Goal: Information Seeking & Learning: Learn about a topic

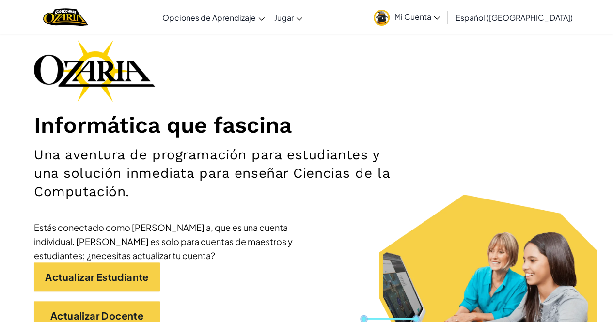
scroll to position [45, 0]
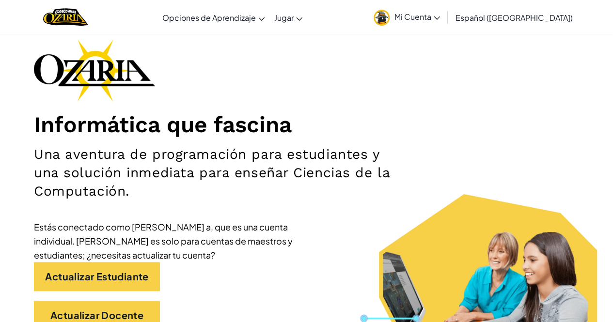
click at [445, 12] on link "Mi Cuenta" at bounding box center [407, 17] width 76 height 31
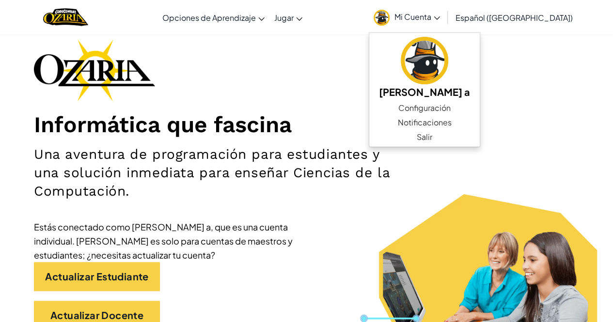
click at [349, 102] on div "Informática que fascina Una aventura de programación para estudiantes y una sol…" at bounding box center [306, 189] width 545 height 300
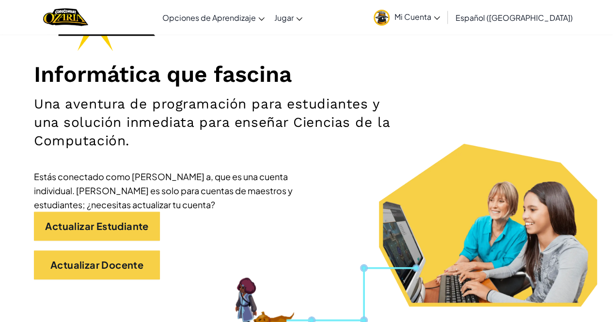
scroll to position [0, 0]
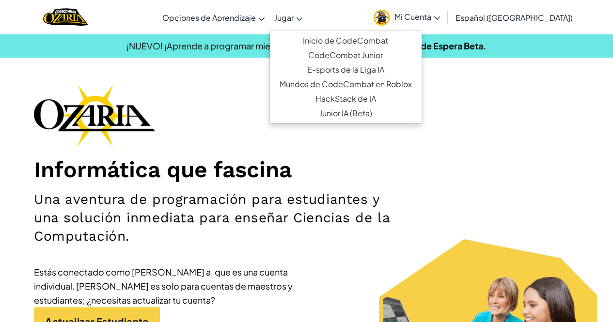
click at [294, 20] on span "Jugar" at bounding box center [283, 18] width 19 height 10
click at [246, 95] on div "Informática que fascina Una aventura de programación para estudiantes y una sol…" at bounding box center [306, 234] width 545 height 300
click at [307, 14] on link "Jugar" at bounding box center [288, 17] width 38 height 26
click at [576, 104] on div "Informática que fascina Una aventura de programación para estudiantes y una sol…" at bounding box center [306, 234] width 545 height 300
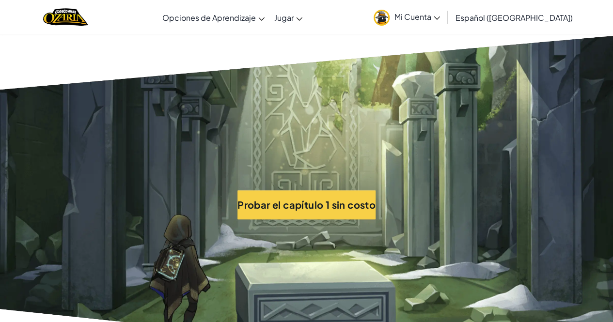
scroll to position [2097, 0]
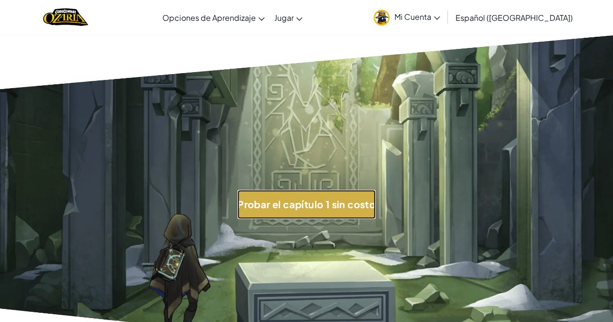
click at [328, 211] on button "Probar el capítulo 1 sin costo" at bounding box center [306, 204] width 138 height 29
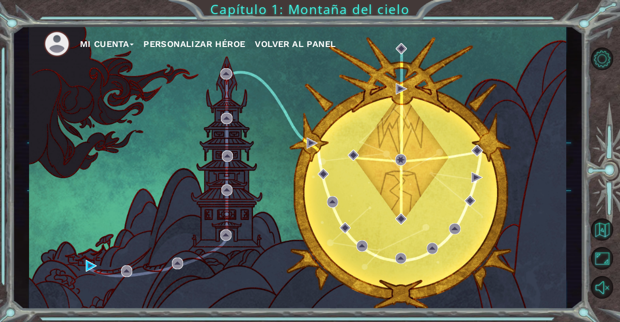
click at [133, 44] on span at bounding box center [132, 45] width 4 height 2
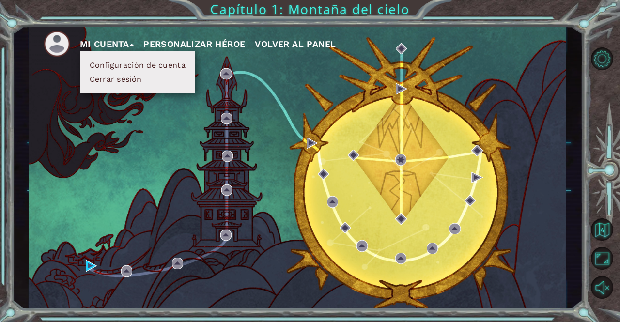
click at [237, 44] on button "Personalizar héroe" at bounding box center [194, 44] width 102 height 15
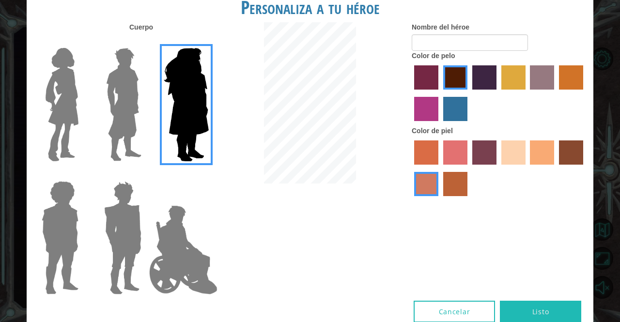
click at [61, 109] on img at bounding box center [62, 104] width 41 height 121
click at [82, 42] on input "Hero Connie" at bounding box center [82, 42] width 0 height 0
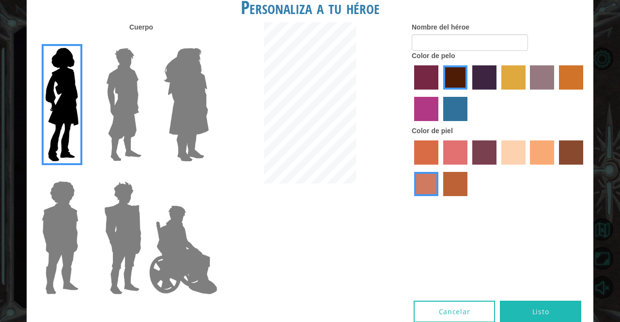
click at [62, 204] on img at bounding box center [60, 237] width 45 height 121
click at [82, 175] on input "Hero Steven" at bounding box center [82, 175] width 0 height 0
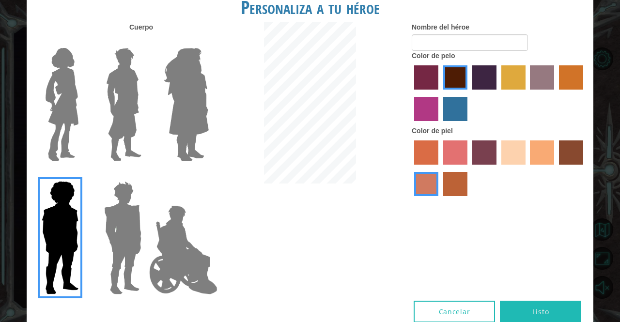
click at [114, 225] on img at bounding box center [122, 237] width 45 height 121
click at [145, 175] on input "Hero Garnet" at bounding box center [145, 175] width 0 height 0
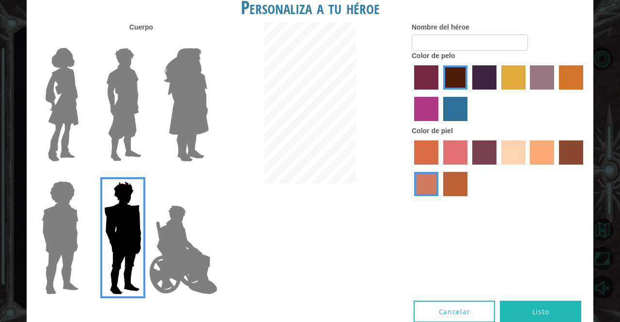
click at [177, 242] on img at bounding box center [183, 250] width 76 height 97
click at [208, 175] on input "Hero Jamie" at bounding box center [208, 175] width 0 height 0
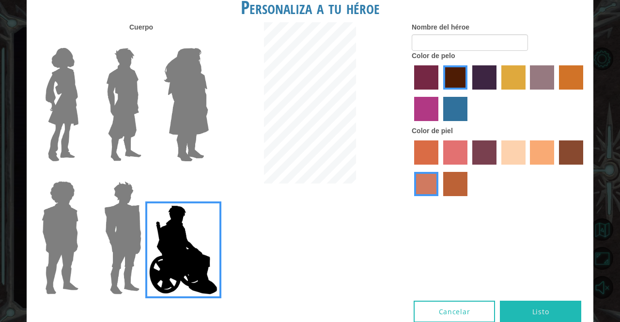
click at [55, 95] on img at bounding box center [62, 104] width 41 height 121
click at [82, 42] on input "Hero Connie" at bounding box center [82, 42] width 0 height 0
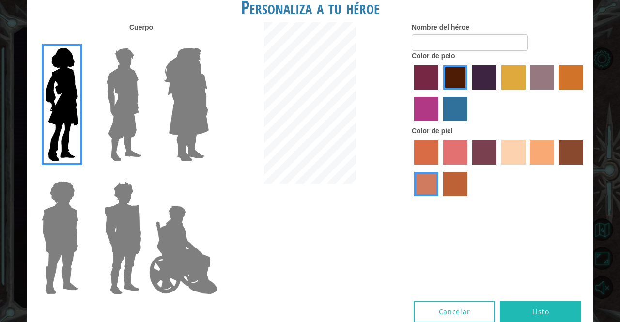
click at [570, 74] on label "gold drop hair color" at bounding box center [571, 77] width 24 height 24
click at [556, 93] on input "gold drop hair color" at bounding box center [556, 93] width 0 height 0
click at [549, 78] on label "bazaar hair color" at bounding box center [542, 77] width 24 height 24
click at [527, 93] on input "bazaar hair color" at bounding box center [527, 93] width 0 height 0
click at [449, 75] on label "maroon hair color" at bounding box center [455, 77] width 24 height 24
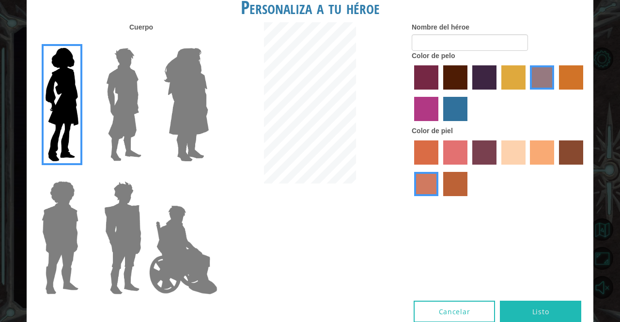
click at [440, 93] on input "maroon hair color" at bounding box center [440, 93] width 0 height 0
click at [515, 153] on label "sandy beach skin color" at bounding box center [513, 153] width 24 height 24
click at [498, 168] on input "sandy beach skin color" at bounding box center [498, 168] width 0 height 0
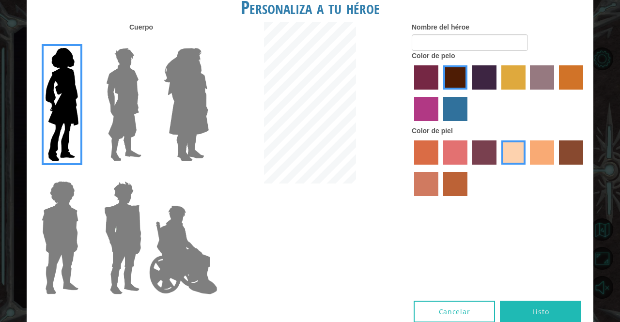
click at [423, 66] on label "paprika hair color" at bounding box center [426, 77] width 24 height 24
click at [411, 93] on input "paprika hair color" at bounding box center [411, 93] width 0 height 0
click at [540, 155] on label "tacao skin color" at bounding box center [542, 153] width 24 height 24
click at [527, 168] on input "tacao skin color" at bounding box center [527, 168] width 0 height 0
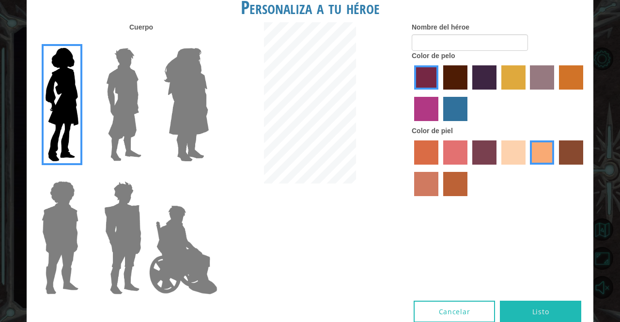
click at [474, 157] on label "tosca skin color" at bounding box center [484, 153] width 24 height 24
click at [469, 168] on input "tosca skin color" at bounding box center [469, 168] width 0 height 0
click at [424, 152] on label "sorbus skin color" at bounding box center [426, 153] width 24 height 24
click at [411, 168] on input "sorbus skin color" at bounding box center [411, 168] width 0 height 0
click at [509, 156] on label "sandy beach skin color" at bounding box center [513, 153] width 24 height 24
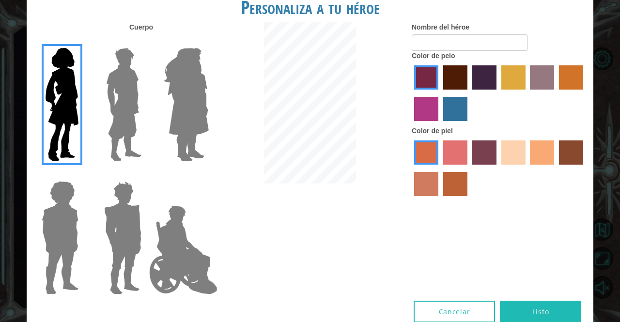
click at [498, 168] on input "sandy beach skin color" at bounding box center [498, 168] width 0 height 0
click at [435, 109] on label "medium red violet hair color" at bounding box center [426, 109] width 24 height 24
click at [585, 93] on input "medium red violet hair color" at bounding box center [585, 93] width 0 height 0
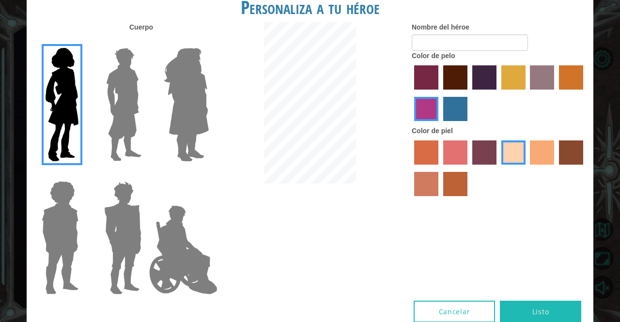
click at [571, 79] on label "gold drop hair color" at bounding box center [571, 77] width 24 height 24
click at [556, 93] on input "gold drop hair color" at bounding box center [556, 93] width 0 height 0
click at [545, 83] on label "bazaar hair color" at bounding box center [542, 77] width 24 height 24
click at [527, 93] on input "bazaar hair color" at bounding box center [527, 93] width 0 height 0
click at [511, 81] on label "tulip tree hair color" at bounding box center [513, 77] width 24 height 24
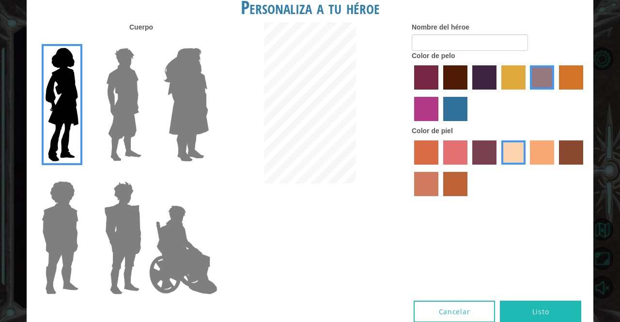
click at [498, 93] on input "tulip tree hair color" at bounding box center [498, 93] width 0 height 0
click at [490, 80] on label "hot purple hair color" at bounding box center [484, 77] width 24 height 24
click at [469, 93] on input "hot purple hair color" at bounding box center [469, 93] width 0 height 0
click at [454, 78] on label "maroon hair color" at bounding box center [455, 77] width 24 height 24
click at [440, 93] on input "maroon hair color" at bounding box center [440, 93] width 0 height 0
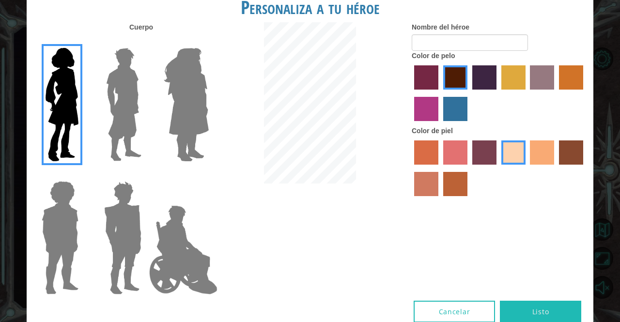
click at [494, 81] on label "hot purple hair color" at bounding box center [484, 77] width 24 height 24
click at [469, 93] on input "hot purple hair color" at bounding box center [469, 93] width 0 height 0
click at [423, 76] on label "paprika hair color" at bounding box center [426, 77] width 24 height 24
click at [411, 93] on input "paprika hair color" at bounding box center [411, 93] width 0 height 0
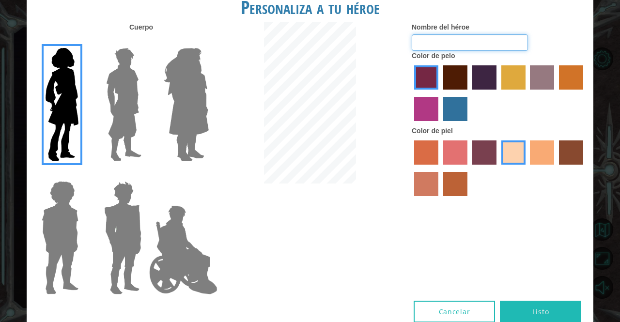
click at [472, 44] on input "Nombre del héroe" at bounding box center [470, 42] width 116 height 16
type input "Ivana"
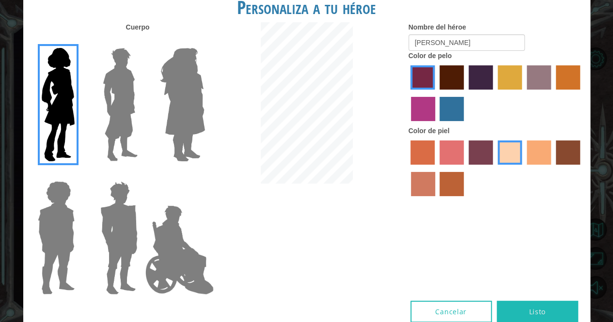
click at [525, 312] on button "Listo" at bounding box center [537, 312] width 81 height 22
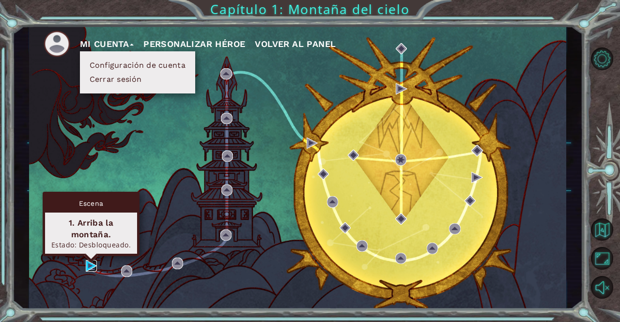
click at [90, 266] on img at bounding box center [91, 265] width 11 height 11
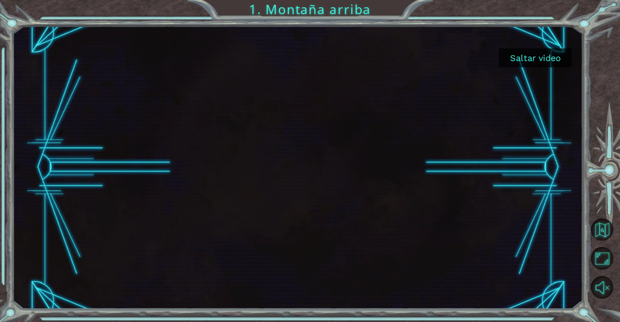
click at [540, 62] on button "Saltar video" at bounding box center [535, 57] width 73 height 19
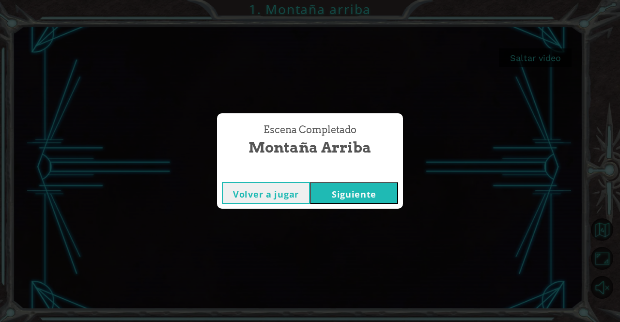
click at [319, 190] on button "Siguiente" at bounding box center [354, 193] width 88 height 22
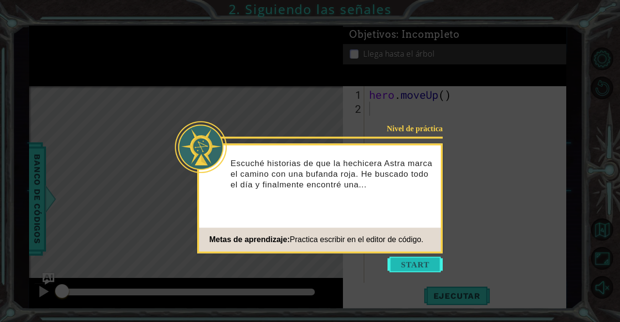
click at [413, 262] on button "Start" at bounding box center [415, 265] width 55 height 16
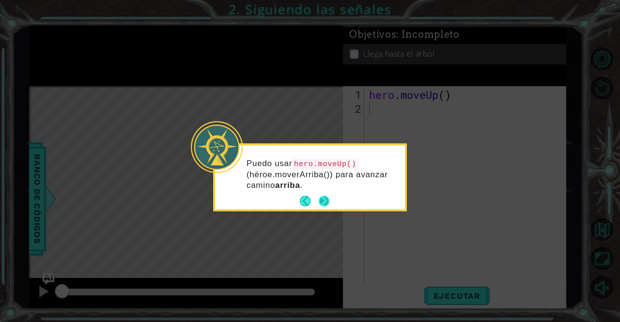
click at [328, 202] on button "Next" at bounding box center [324, 201] width 11 height 11
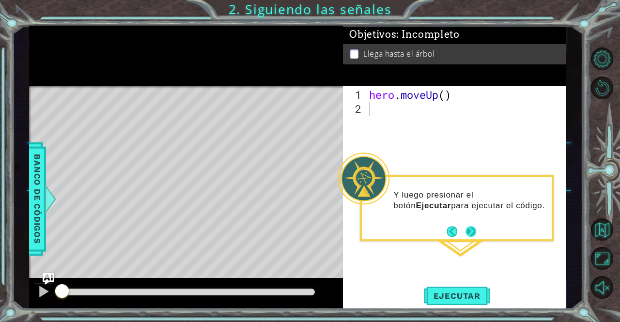
click at [469, 237] on button "Next" at bounding box center [471, 231] width 11 height 11
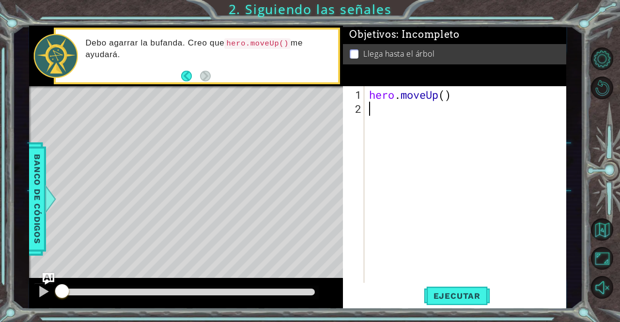
type textarea "h"
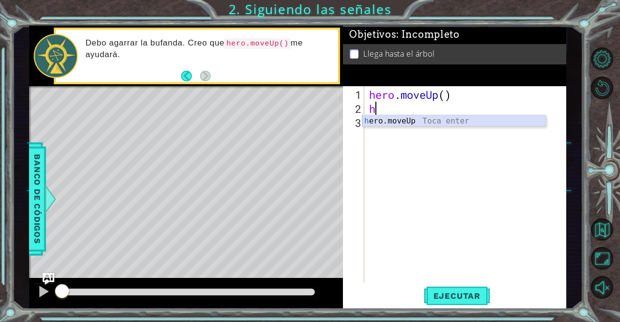
click at [398, 123] on div "h ero.moveUp Toca enter" at bounding box center [454, 132] width 184 height 35
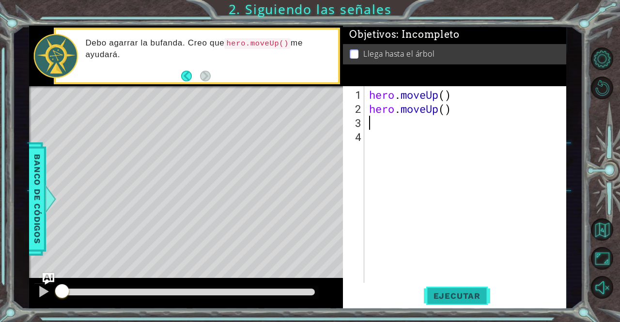
click at [464, 296] on span "Ejecutar" at bounding box center [457, 296] width 66 height 10
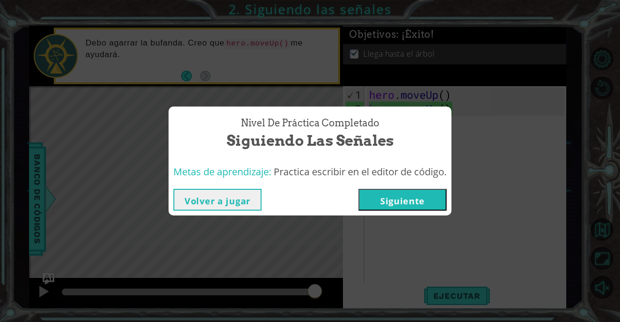
click at [531, 153] on div "Nivel de práctica Completado Siguiendo las señales Metas de aprendizaje: Practi…" at bounding box center [310, 161] width 620 height 322
click at [432, 199] on button "Siguiente" at bounding box center [403, 200] width 88 height 22
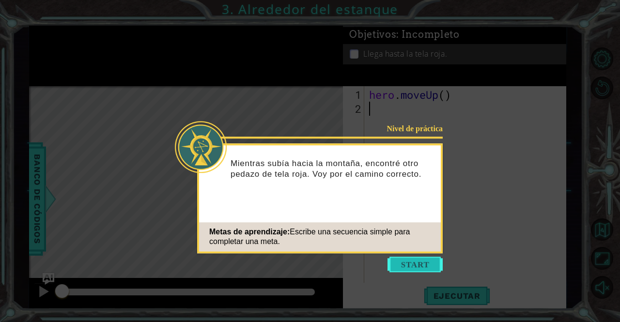
click at [417, 261] on button "Start" at bounding box center [415, 265] width 55 height 16
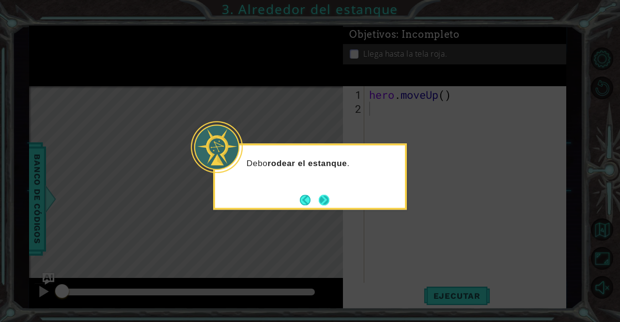
click at [327, 199] on button "Next" at bounding box center [324, 200] width 11 height 11
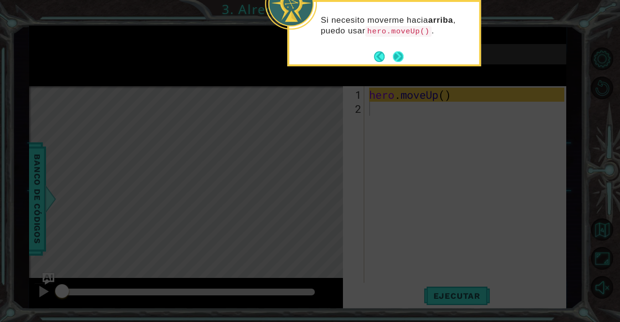
click at [398, 58] on button "Next" at bounding box center [398, 56] width 11 height 11
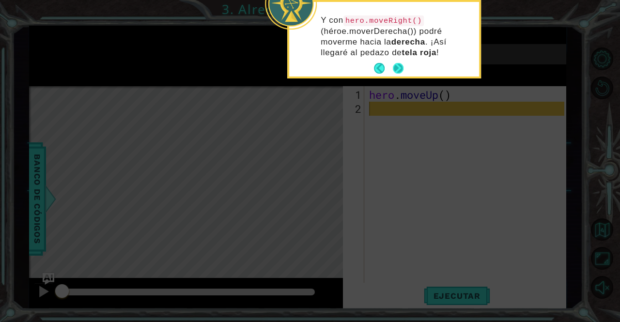
click at [401, 72] on button "Next" at bounding box center [398, 68] width 11 height 11
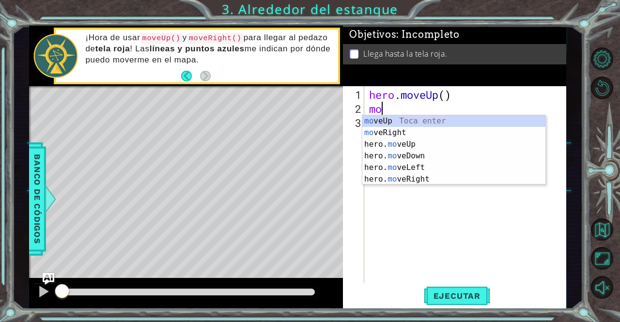
type textarea "m"
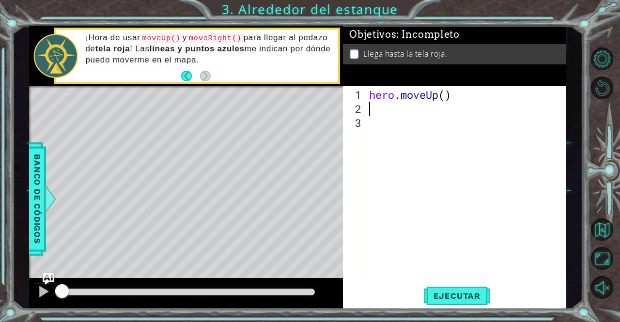
type textarea "h"
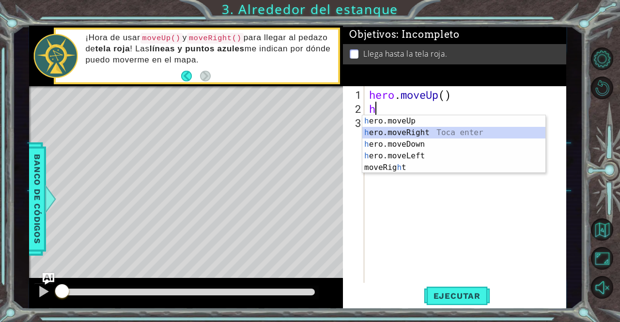
click at [417, 129] on div "h ero.moveUp Toca enter h ero.moveRight Toca enter h ero.moveDown Toca enter h …" at bounding box center [454, 155] width 184 height 81
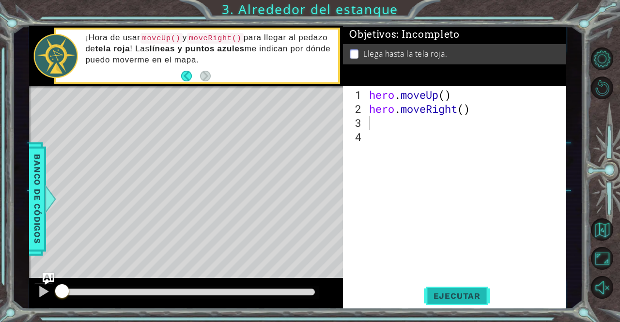
click at [433, 296] on span "Ejecutar" at bounding box center [457, 296] width 66 height 10
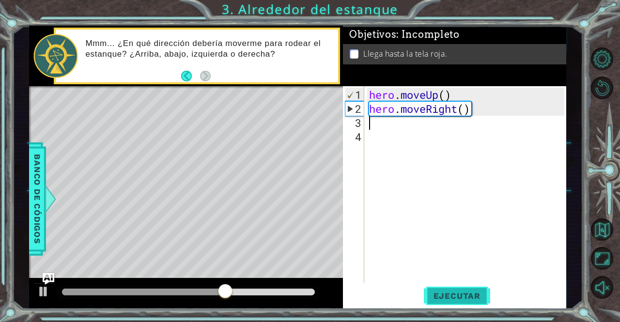
type textarea "h"
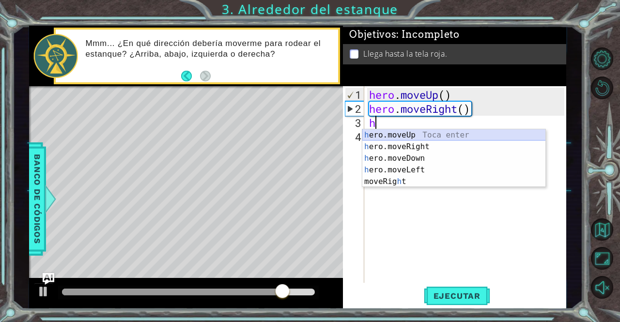
click at [426, 135] on div "h ero.moveUp Toca enter h ero.moveRight Toca enter h ero.moveDown Toca enter h …" at bounding box center [454, 169] width 184 height 81
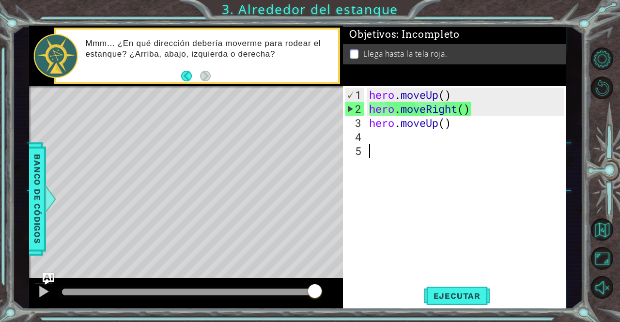
click at [378, 143] on div "hero . moveUp ( ) hero . moveRight ( ) hero . moveUp ( )" at bounding box center [468, 200] width 202 height 225
type textarea "h"
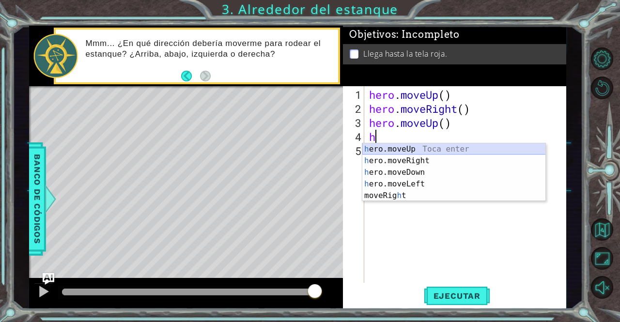
click at [413, 147] on div "h ero.moveUp Toca enter h ero.moveRight Toca enter h ero.moveDown Toca enter h …" at bounding box center [454, 183] width 184 height 81
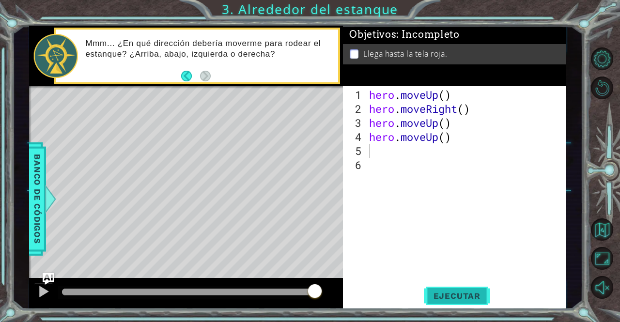
click at [464, 292] on span "Ejecutar" at bounding box center [457, 296] width 66 height 10
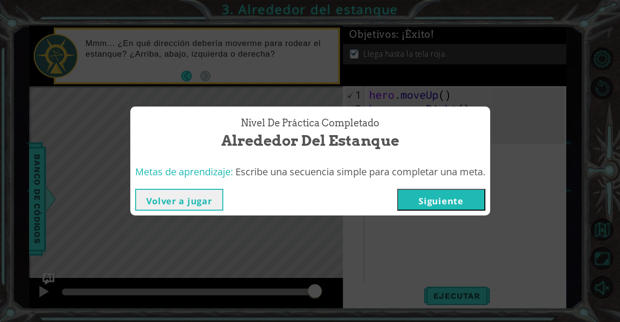
click at [449, 195] on button "Siguiente" at bounding box center [441, 200] width 88 height 22
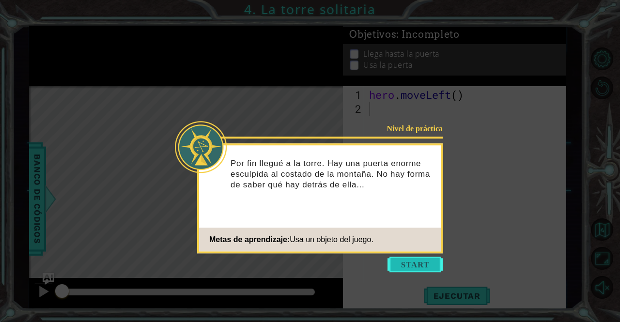
click at [414, 264] on button "Start" at bounding box center [415, 265] width 55 height 16
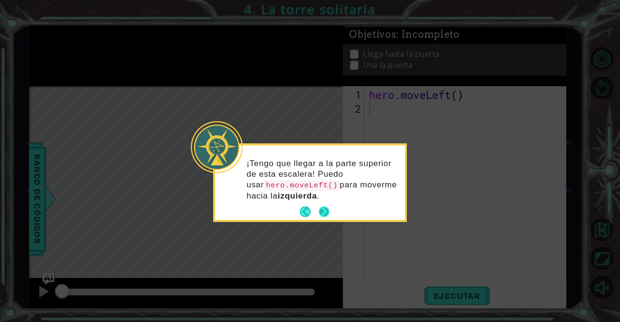
click at [321, 215] on button "Next" at bounding box center [324, 212] width 11 height 11
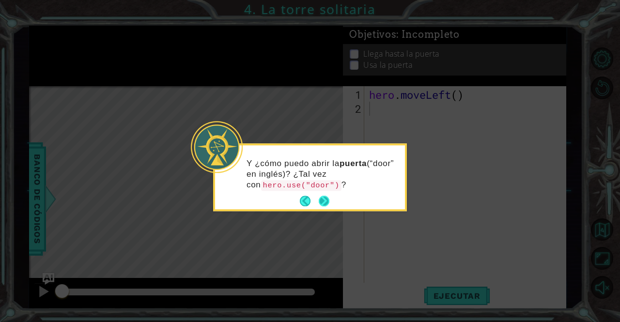
click at [326, 205] on button "Next" at bounding box center [324, 201] width 11 height 11
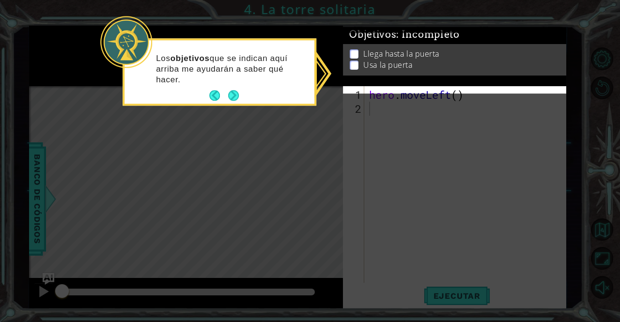
click at [236, 101] on button "Next" at bounding box center [233, 96] width 11 height 11
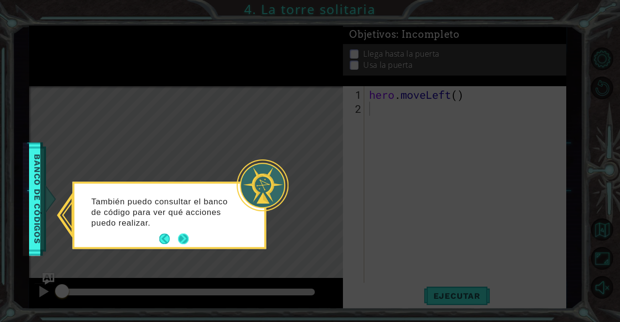
click at [186, 234] on button "Next" at bounding box center [183, 239] width 11 height 11
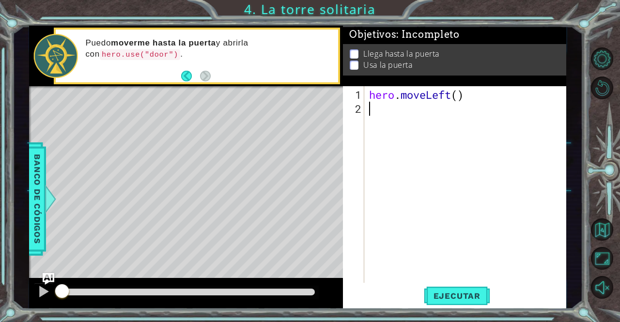
click at [375, 118] on div "hero . moveLeft ( )" at bounding box center [468, 200] width 202 height 225
click at [375, 113] on div "hero . moveLeft ( )" at bounding box center [468, 200] width 202 height 225
type textarea "h"
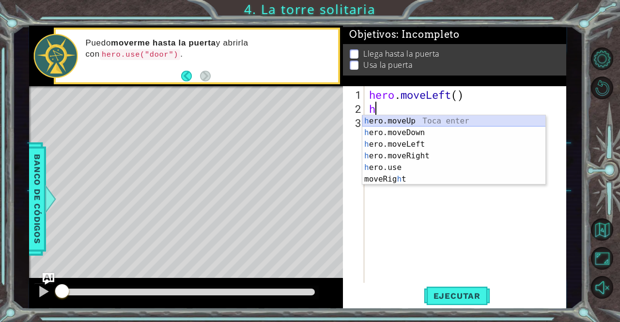
click at [381, 118] on div "h ero.moveUp Toca enter h ero.moveDown Toca enter h ero.moveLeft Toca enter h e…" at bounding box center [454, 161] width 184 height 93
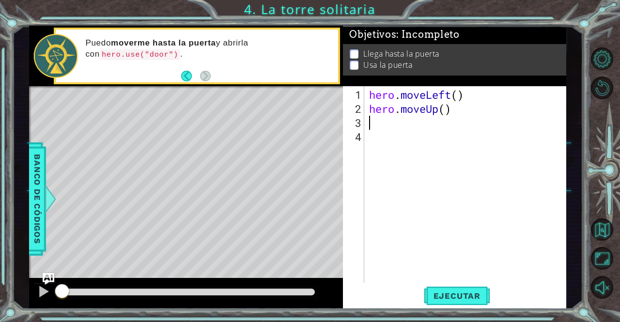
type textarea "h"
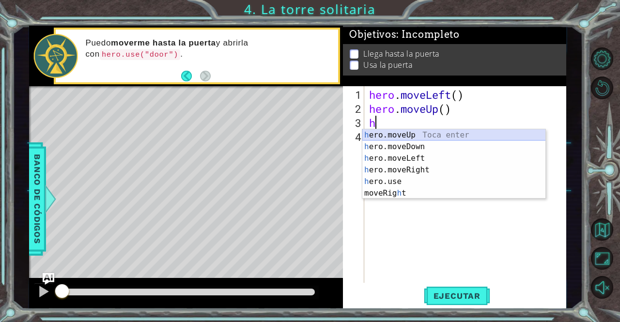
click at [383, 136] on div "h ero.moveUp Toca enter h ero.moveDown Toca enter h ero.moveLeft Toca enter h e…" at bounding box center [454, 175] width 184 height 93
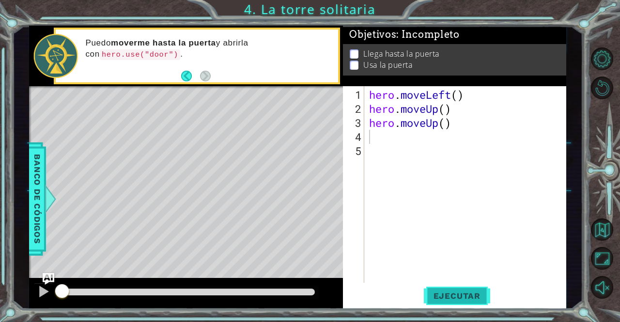
click at [465, 296] on span "Ejecutar" at bounding box center [457, 296] width 66 height 10
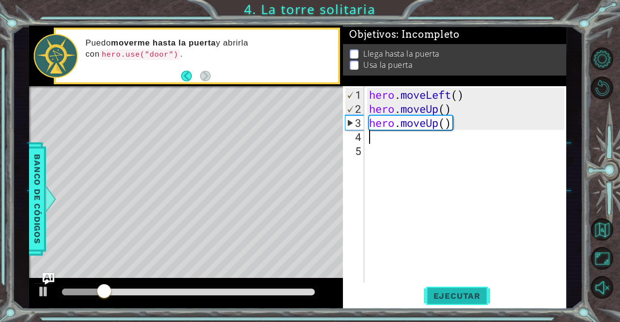
type textarea "h"
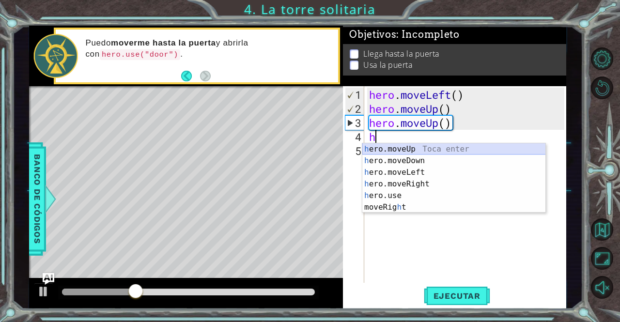
click at [455, 147] on div "h ero.moveUp Toca enter h ero.moveDown Toca enter h ero.moveLeft Toca enter h e…" at bounding box center [454, 189] width 184 height 93
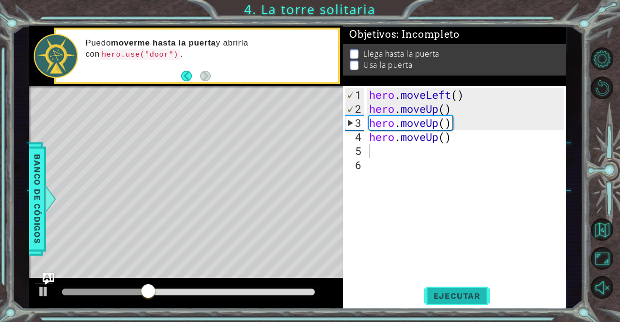
click at [451, 293] on span "Ejecutar" at bounding box center [457, 296] width 66 height 10
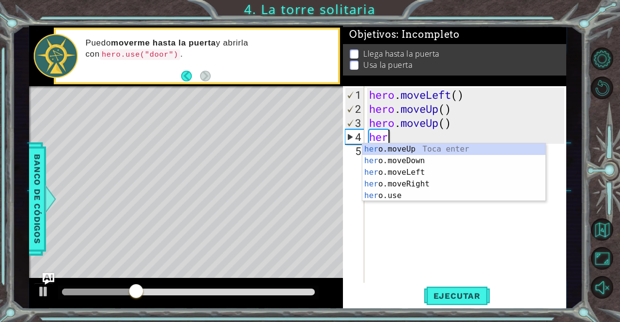
type textarea "h"
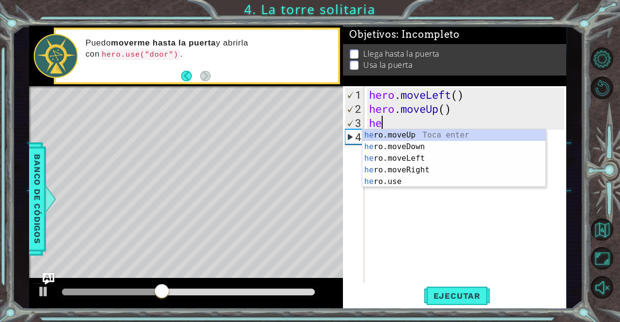
type textarea "h"
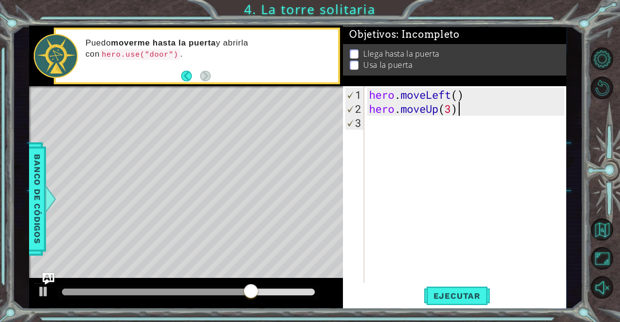
scroll to position [0, 3]
click at [453, 302] on button "Ejecutar" at bounding box center [457, 296] width 66 height 22
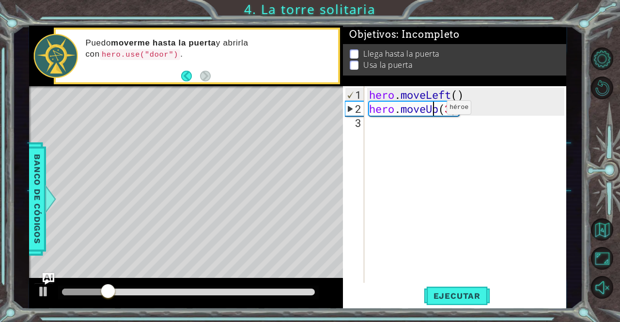
click at [432, 111] on div "hero . moveLeft ( ) hero . moveUp ( 3 )" at bounding box center [468, 200] width 202 height 225
click at [449, 112] on div "hero . moveLeft ( ) hero . moveUp ( 3 )" at bounding box center [468, 200] width 202 height 225
click at [454, 112] on div "hero . moveLeft ( ) hero . moveUp ( 3 )" at bounding box center [468, 200] width 202 height 225
type textarea "hero.moveUp()"
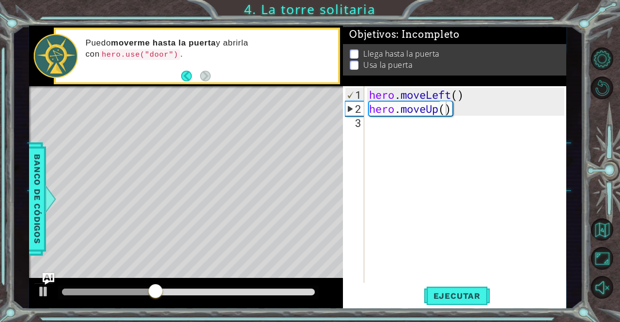
click at [367, 123] on div "hero.moveUp() 1 2 3 hero . moveLeft ( ) hero . moveUp ( ) ההההההההההההההההההההה…" at bounding box center [453, 184] width 221 height 197
click at [373, 125] on div "hero . moveLeft ( ) hero . moveUp ( )" at bounding box center [468, 200] width 202 height 225
type textarea "h"
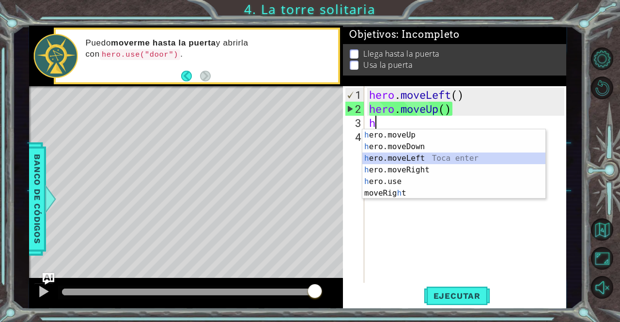
click at [414, 153] on div "h ero.moveUp Toca enter h ero.moveDown Toca enter h ero.moveLeft Toca enter h e…" at bounding box center [454, 175] width 184 height 93
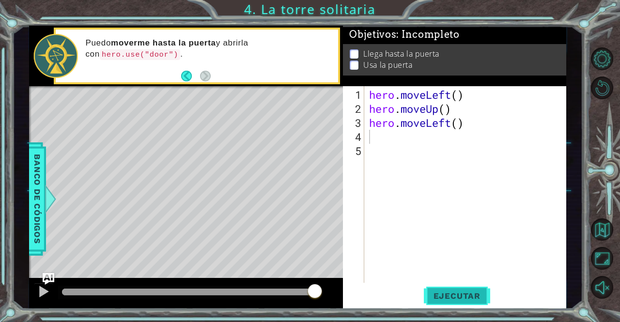
click at [444, 297] on span "Ejecutar" at bounding box center [457, 296] width 66 height 10
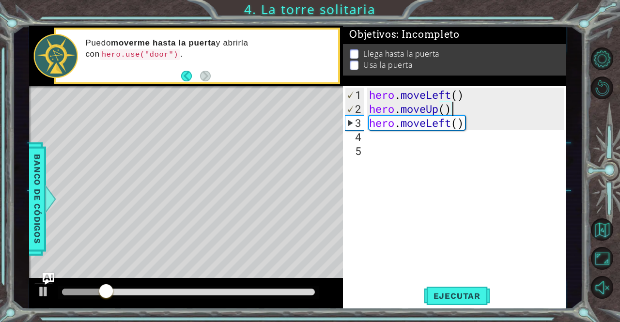
click at [453, 108] on div "hero . moveLeft ( ) hero . moveUp ( ) hero . moveLeft ( )" at bounding box center [468, 200] width 202 height 225
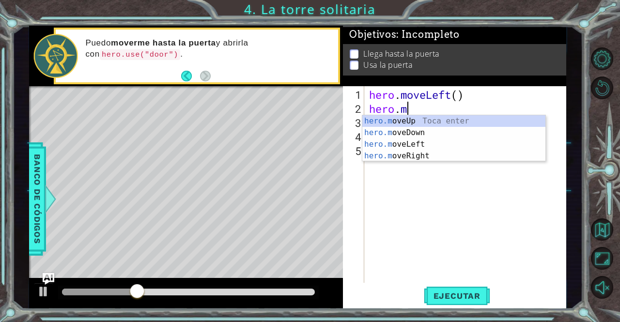
type textarea "hero."
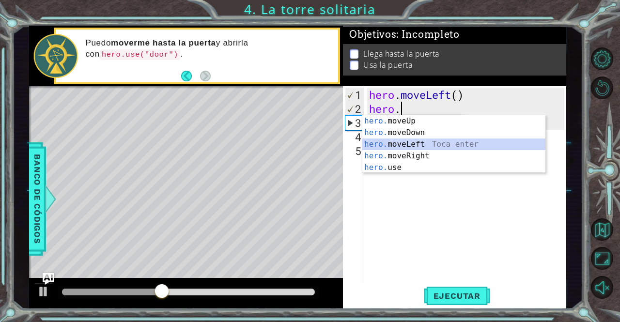
click at [428, 143] on div "hero. moveUp Toca enter hero. moveDown Toca enter hero. moveLeft Toca enter her…" at bounding box center [454, 155] width 184 height 81
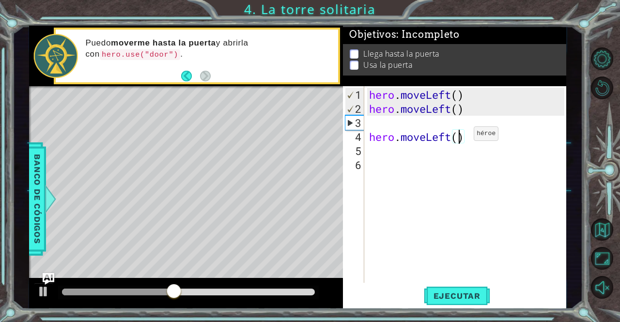
click at [459, 138] on div "hero . moveLeft ( ) hero . moveLeft ( ) hero . moveLeft ( )" at bounding box center [468, 200] width 202 height 225
click at [466, 139] on div "hero . moveLeft ( ) hero . moveLeft ( ) hero . moveLeft ( )" at bounding box center [468, 200] width 202 height 225
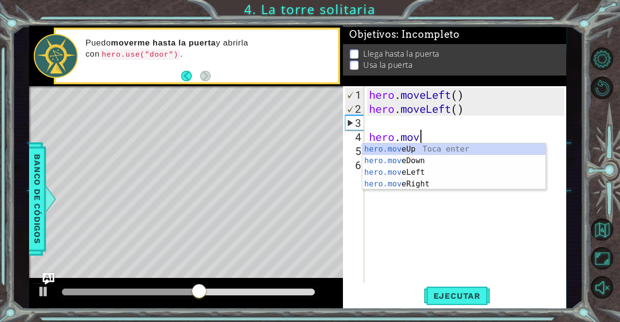
type textarea "h"
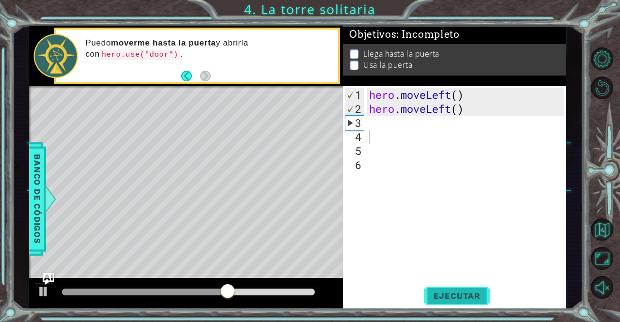
click at [469, 297] on span "Ejecutar" at bounding box center [457, 296] width 66 height 10
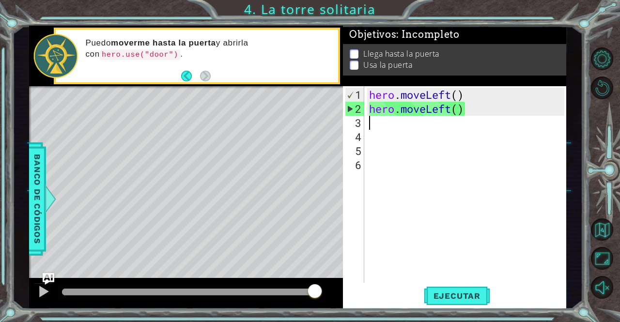
click at [381, 119] on div "hero . moveLeft ( ) hero . moveLeft ( )" at bounding box center [468, 200] width 202 height 225
click at [384, 128] on div "hero . moveLeft ( ) hero . moveLeft ( )" at bounding box center [468, 200] width 202 height 225
type textarea "h"
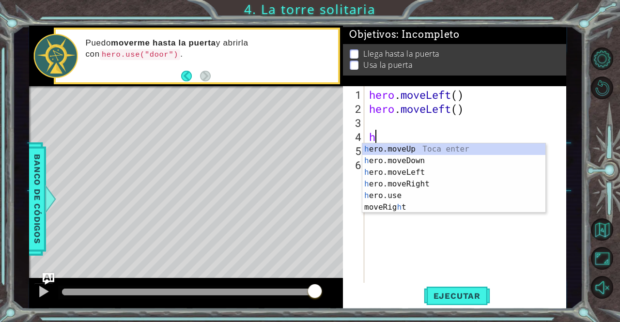
click at [375, 121] on div "hero . moveLeft ( ) hero . moveLeft ( ) h" at bounding box center [468, 200] width 202 height 225
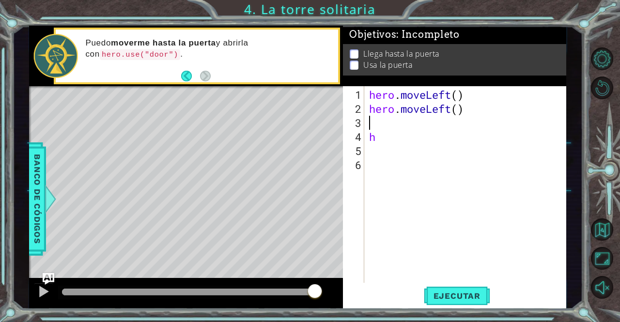
type textarea "h"
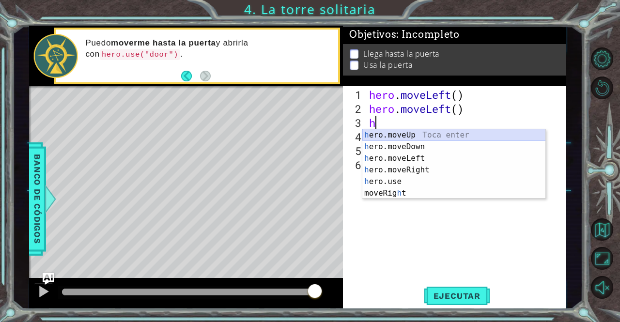
click at [409, 135] on div "h ero.moveUp Toca enter h ero.moveDown Toca enter h ero.moveLeft Toca enter h e…" at bounding box center [454, 175] width 184 height 93
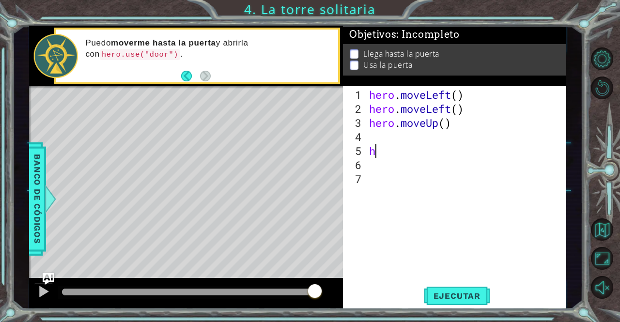
click at [382, 147] on div "hero . moveLeft ( ) hero . moveLeft ( ) hero . moveUp ( ) h" at bounding box center [468, 200] width 202 height 225
type textarea "h"
click at [456, 295] on span "Ejecutar" at bounding box center [457, 296] width 66 height 10
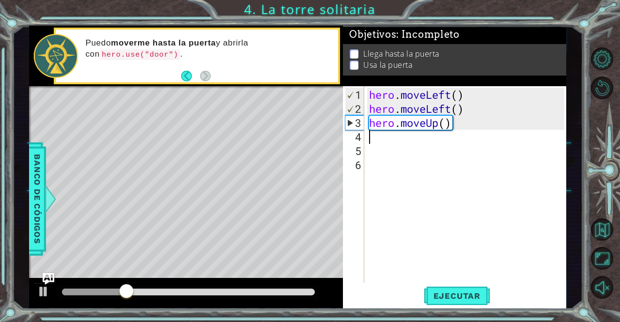
type textarea "h"
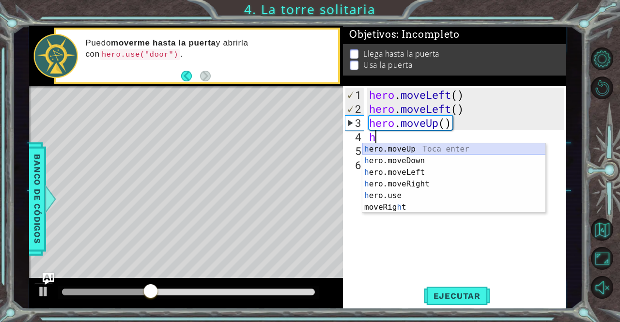
click at [438, 151] on div "h ero.moveUp Toca enter h ero.moveDown Toca enter h ero.moveLeft Toca enter h e…" at bounding box center [454, 189] width 184 height 93
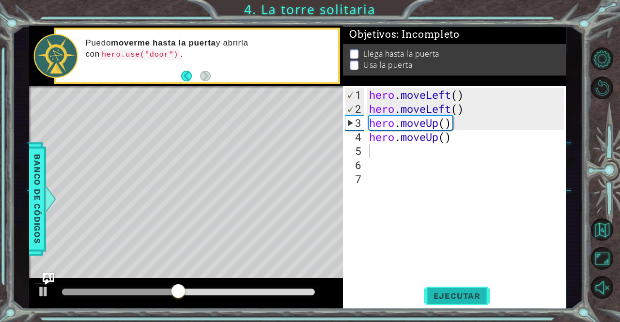
click at [453, 299] on span "Ejecutar" at bounding box center [457, 296] width 66 height 10
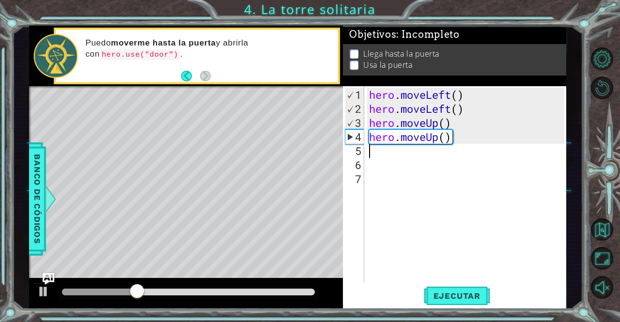
type textarea "h"
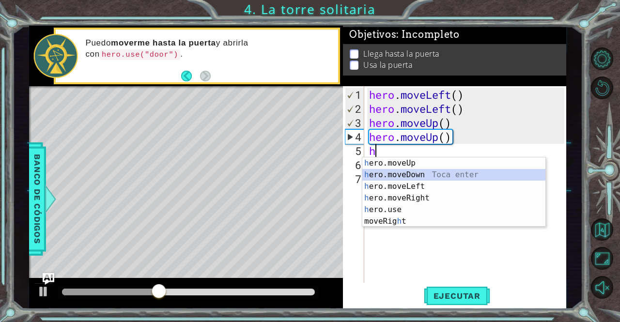
click at [413, 171] on div "h ero.moveUp Toca enter h ero.moveDown Toca enter h ero.moveLeft Toca enter h e…" at bounding box center [454, 203] width 184 height 93
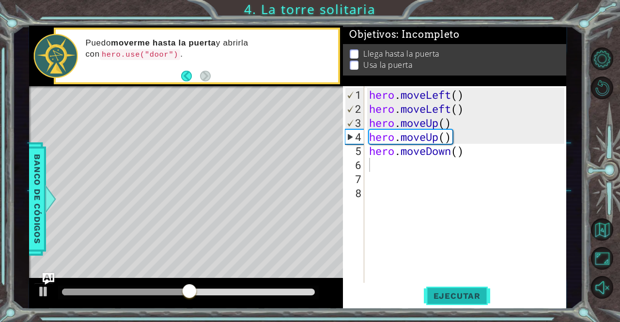
click at [455, 305] on button "Ejecutar" at bounding box center [457, 296] width 66 height 22
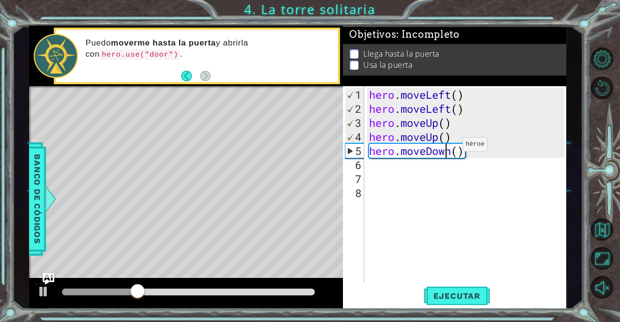
click at [448, 148] on div "hero . moveLeft ( ) hero . moveLeft ( ) hero . moveUp ( ) hero . moveUp ( ) her…" at bounding box center [468, 200] width 202 height 225
click at [452, 155] on div "hero . moveLeft ( ) hero . moveLeft ( ) hero . moveUp ( ) hero . moveUp ( ) her…" at bounding box center [468, 200] width 202 height 225
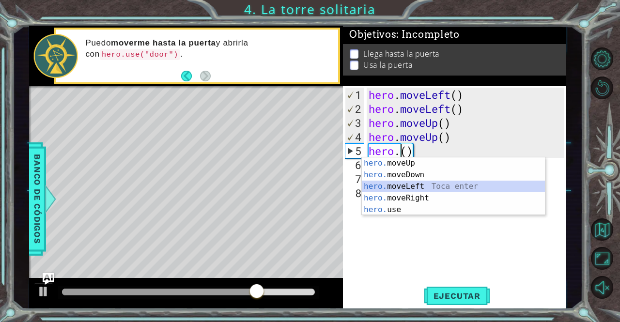
click at [424, 184] on div "hero. moveUp Toca enter hero. moveDown Toca enter hero. moveLeft Toca enter her…" at bounding box center [454, 197] width 184 height 81
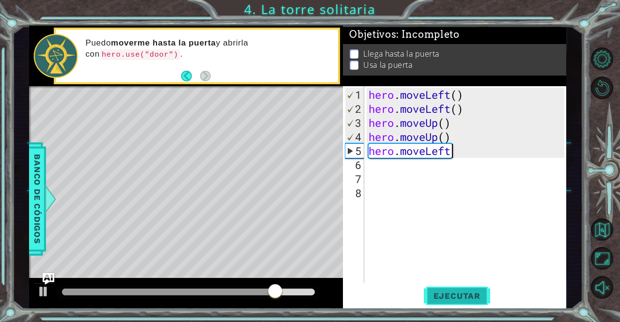
click at [461, 296] on span "Ejecutar" at bounding box center [457, 296] width 66 height 10
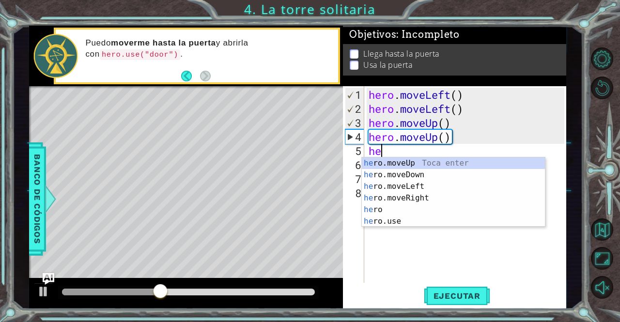
type textarea "h"
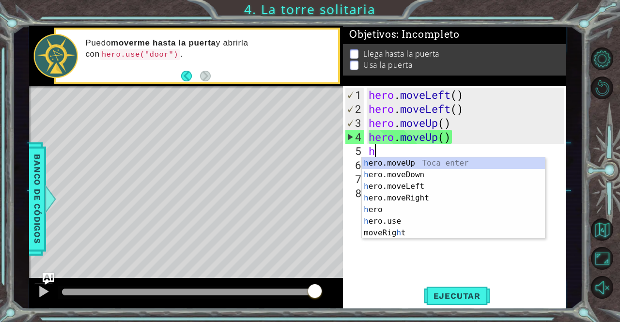
type textarea "h"
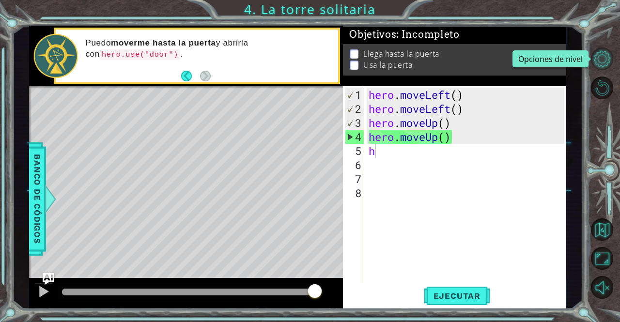
click at [599, 56] on button "Opciones de nivel" at bounding box center [602, 58] width 23 height 23
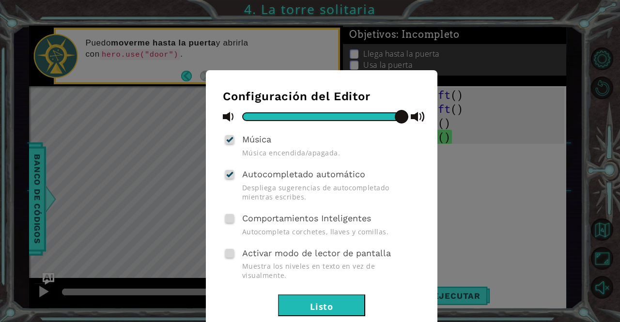
click at [122, 204] on div "Configuración del Editor Música Música encendida/apagada. Autocompletado automá…" at bounding box center [310, 161] width 620 height 322
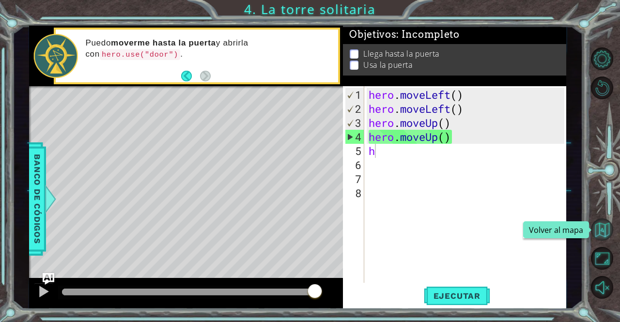
click at [599, 229] on button "Volver al mapa" at bounding box center [602, 230] width 23 height 23
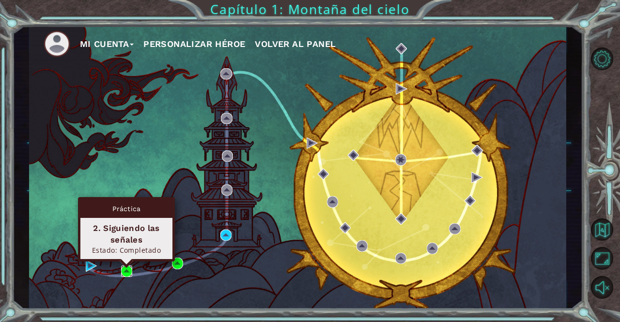
click at [125, 274] on img at bounding box center [126, 271] width 11 height 11
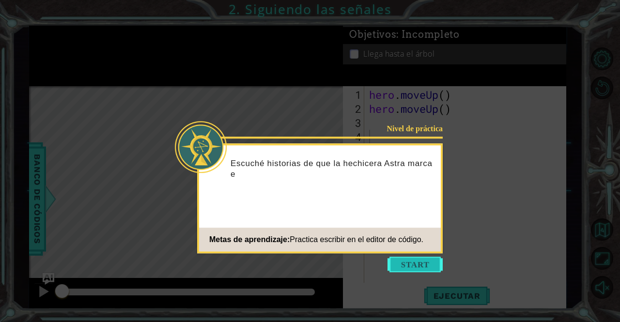
click at [395, 267] on button "Start" at bounding box center [415, 265] width 55 height 16
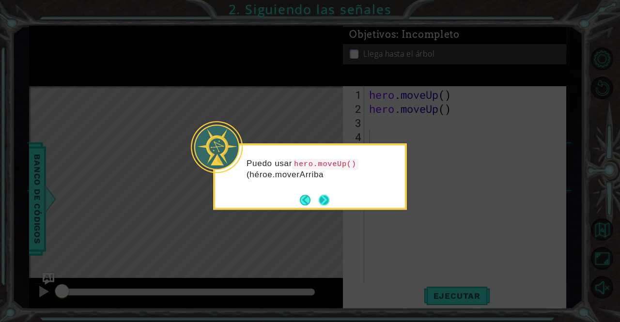
click at [320, 201] on button "Next" at bounding box center [324, 200] width 11 height 11
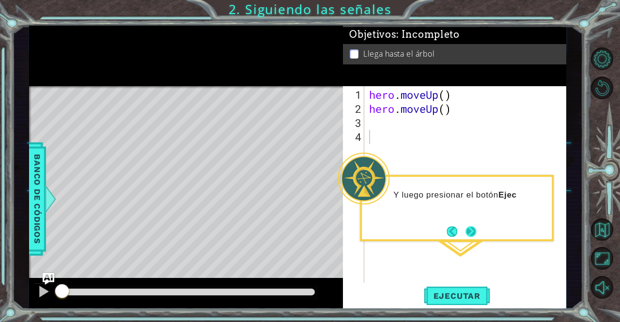
click at [466, 232] on button "Next" at bounding box center [471, 231] width 11 height 11
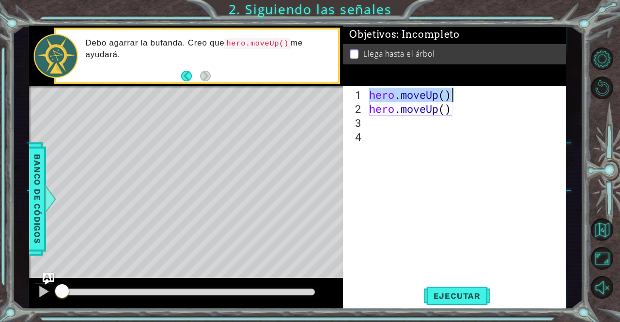
drag, startPoint x: 371, startPoint y: 92, endPoint x: 451, endPoint y: 92, distance: 79.5
click at [451, 92] on div "hero . moveUp ( ) hero . moveUp ( )" at bounding box center [468, 200] width 202 height 225
type textarea "hero.moveUp()"
click at [608, 228] on button "Volver al mapa" at bounding box center [602, 230] width 23 height 23
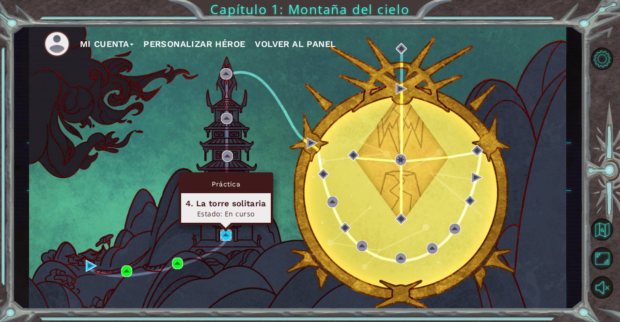
click at [224, 235] on img at bounding box center [225, 235] width 11 height 11
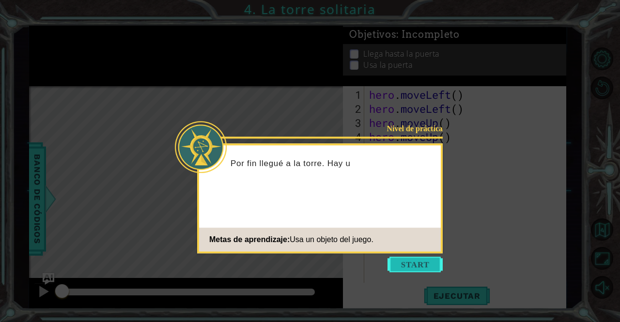
click at [429, 262] on button "Start" at bounding box center [415, 265] width 55 height 16
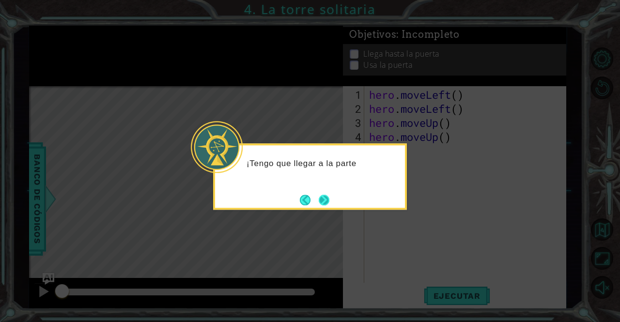
click at [327, 195] on button "Next" at bounding box center [324, 200] width 11 height 11
click at [328, 194] on button "Next" at bounding box center [324, 200] width 12 height 12
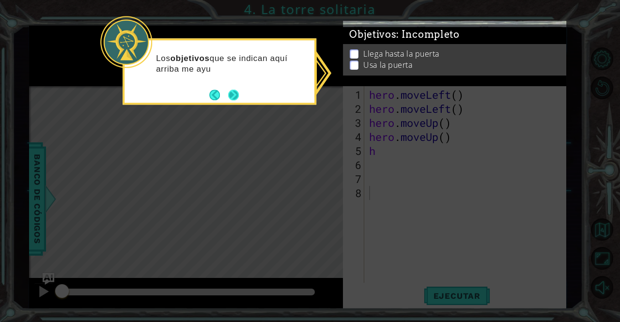
click at [232, 98] on button "Next" at bounding box center [233, 95] width 11 height 11
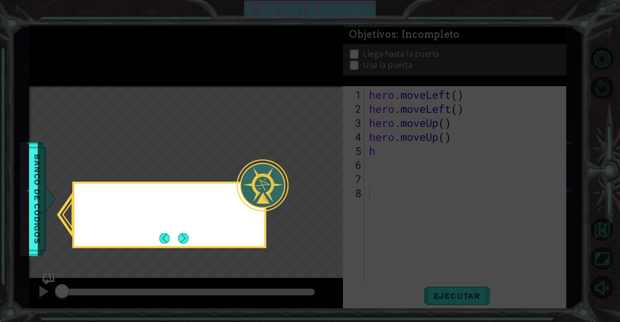
click at [232, 98] on icon at bounding box center [310, 161] width 620 height 322
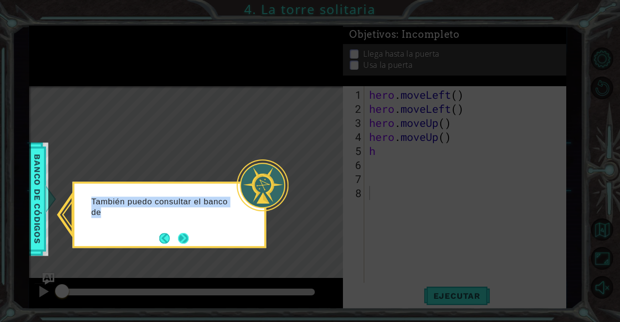
drag, startPoint x: 232, startPoint y: 98, endPoint x: 188, endPoint y: 233, distance: 142.0
click at [188, 233] on body "1 ההההההההההההההההההההההההההההההההההההההההההההההההההההההההההההההההההההההההההההה…" at bounding box center [310, 161] width 620 height 322
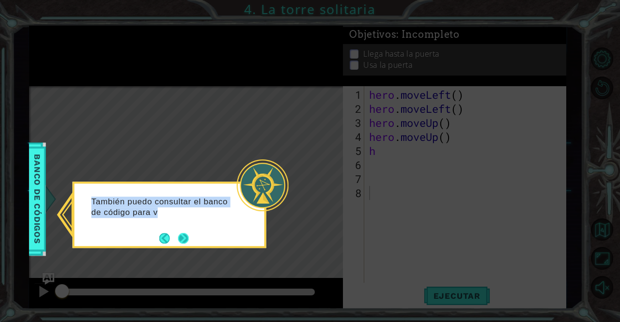
click at [188, 233] on button "Next" at bounding box center [183, 238] width 11 height 11
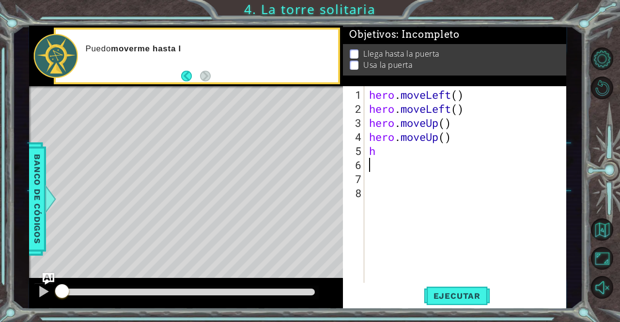
click at [405, 158] on div "hero . moveLeft ( ) hero . moveLeft ( ) hero . moveUp ( ) hero . moveUp ( ) h" at bounding box center [468, 200] width 202 height 225
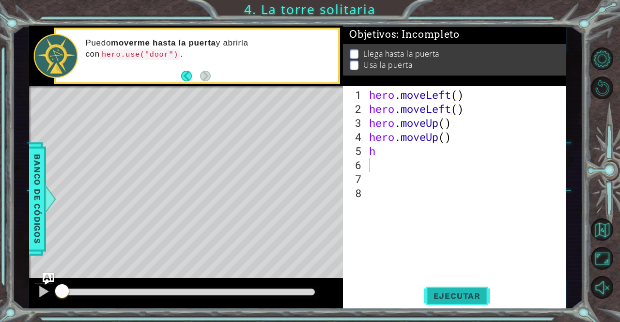
click at [446, 301] on span "Ejecutar" at bounding box center [457, 296] width 66 height 10
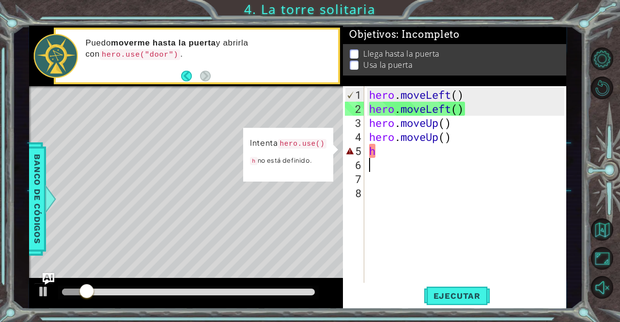
type textarea "h"
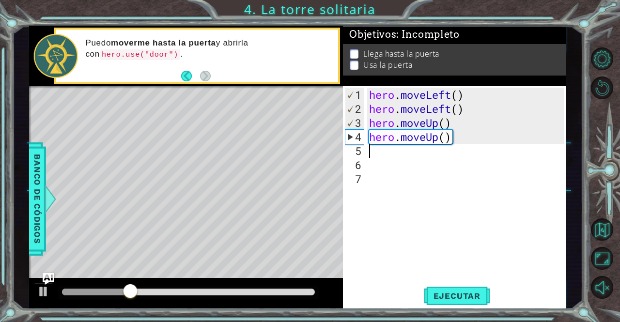
click at [387, 152] on div "hero . moveLeft ( ) hero . moveLeft ( ) hero . moveUp ( ) hero . moveUp ( )" at bounding box center [468, 200] width 202 height 225
type textarea "h"
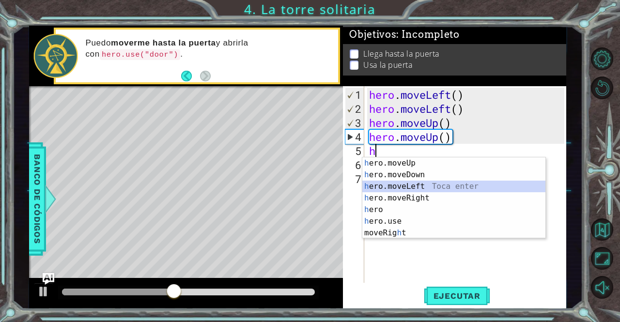
click at [424, 183] on div "h ero.moveUp Toca enter h ero.moveDown Toca enter h ero.moveLeft Toca enter h e…" at bounding box center [454, 209] width 184 height 105
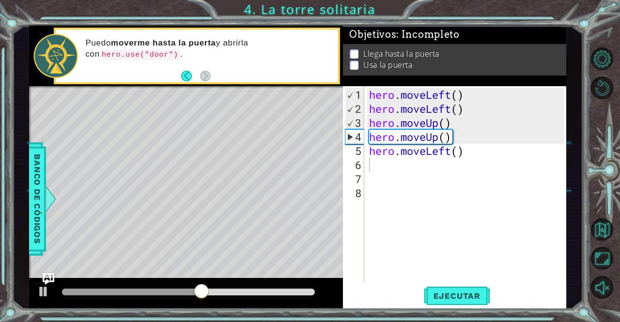
click at [463, 283] on div "1 2 3 4 5 6 7 8 hero . moveLeft ( ) hero . moveLeft ( ) hero . moveUp ( ) hero …" at bounding box center [454, 197] width 223 height 223
click at [462, 295] on span "Ejecutar" at bounding box center [457, 296] width 66 height 10
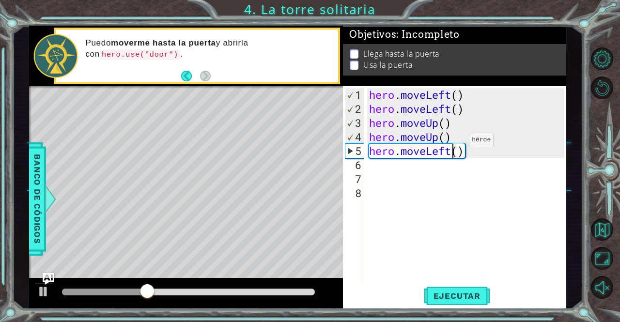
click at [454, 144] on div "hero . moveLeft ( ) hero . moveLeft ( ) hero . moveUp ( ) hero . moveUp ( ) her…" at bounding box center [468, 200] width 202 height 225
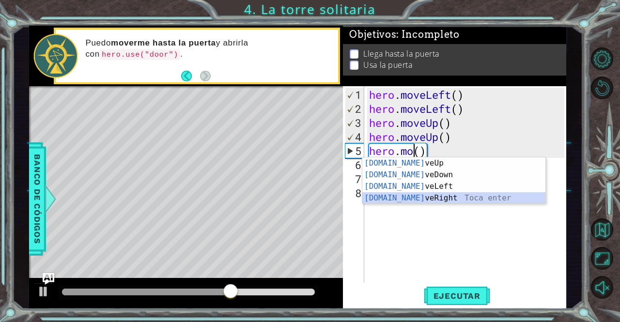
click at [465, 194] on div "hero.mo veUp Toca enter hero.mo veDown Toca enter hero.mo veLeft Toca enter her…" at bounding box center [454, 192] width 184 height 70
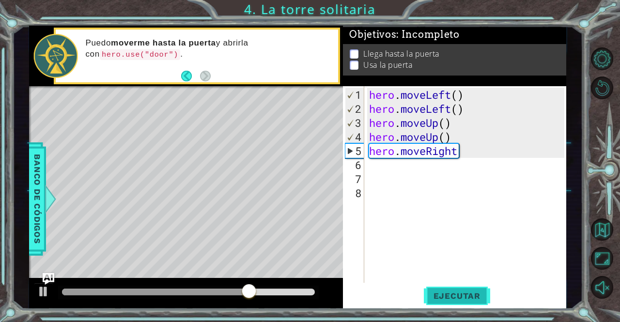
click at [455, 295] on span "Ejecutar" at bounding box center [457, 296] width 66 height 10
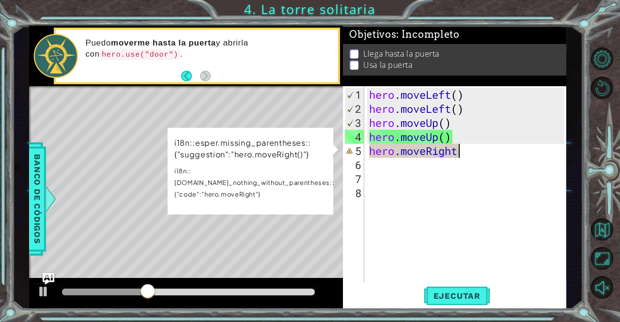
scroll to position [0, 4]
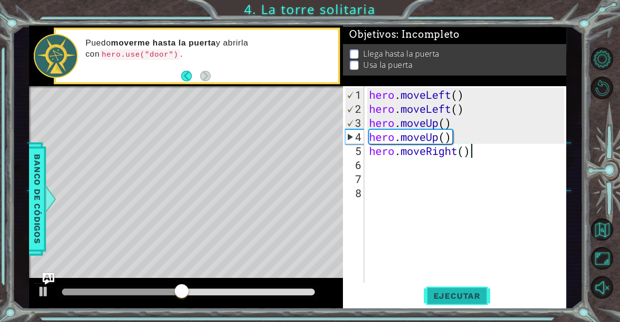
type textarea "hero.moveRight()"
click at [454, 296] on span "Ejecutar" at bounding box center [457, 296] width 66 height 10
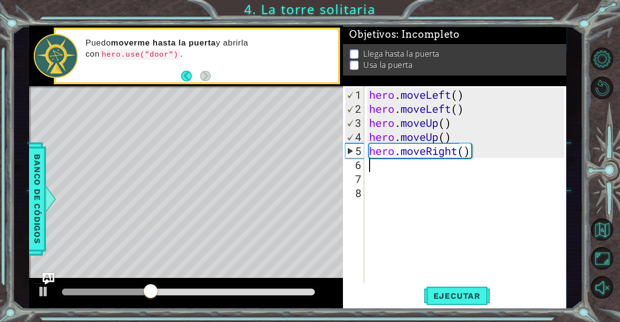
click at [388, 163] on div "hero . moveLeft ( ) hero . moveLeft ( ) hero . moveUp ( ) hero . moveUp ( ) her…" at bounding box center [468, 200] width 202 height 225
type textarea "h"
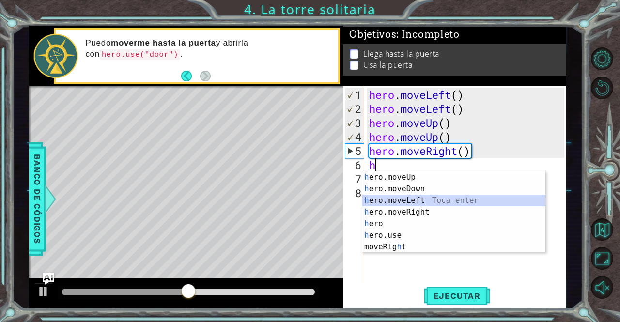
click at [421, 206] on div "h ero.moveUp Toca enter h ero.moveDown Toca enter h ero.moveLeft Toca enter h e…" at bounding box center [454, 224] width 184 height 105
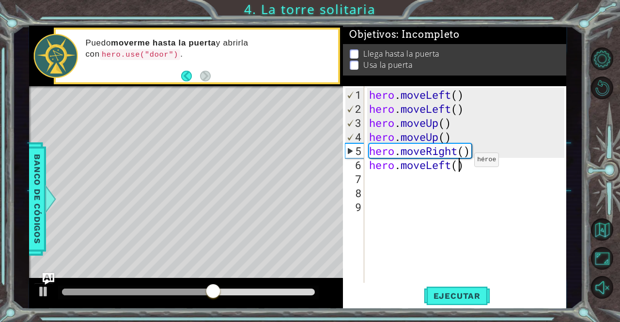
click at [460, 163] on div "hero . moveLeft ( ) hero . moveLeft ( ) hero . moveUp ( ) hero . moveUp ( ) her…" at bounding box center [468, 200] width 202 height 225
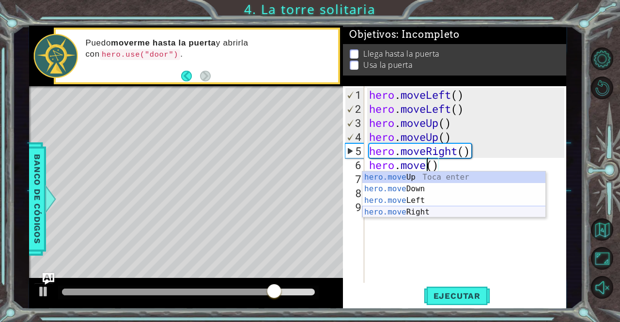
click at [413, 210] on div "hero.move Up Toca enter hero.move Down Toca enter hero.move Left Toca enter her…" at bounding box center [454, 207] width 184 height 70
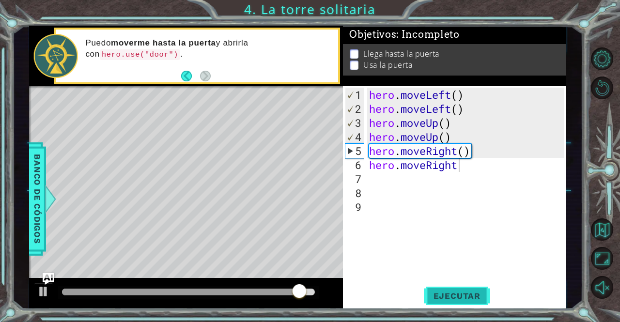
click at [445, 302] on button "Ejecutar" at bounding box center [457, 296] width 66 height 22
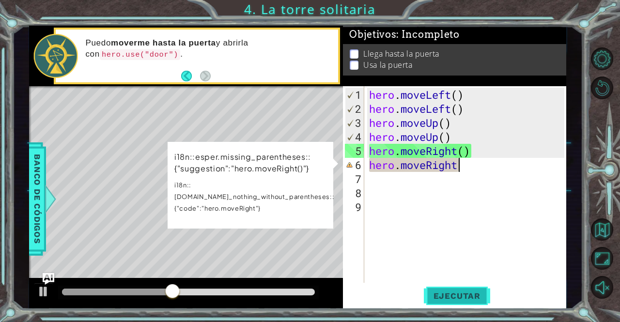
scroll to position [0, 4]
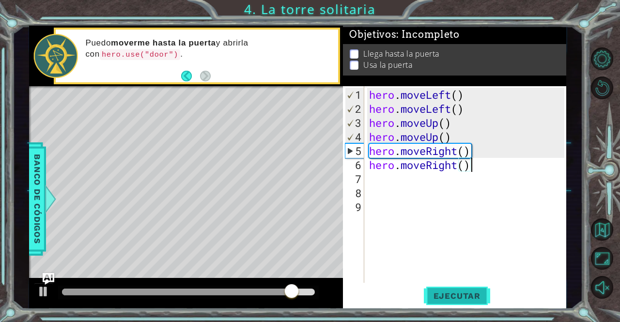
type textarea "hero.moveRight()"
click at [472, 306] on button "Ejecutar" at bounding box center [457, 296] width 66 height 22
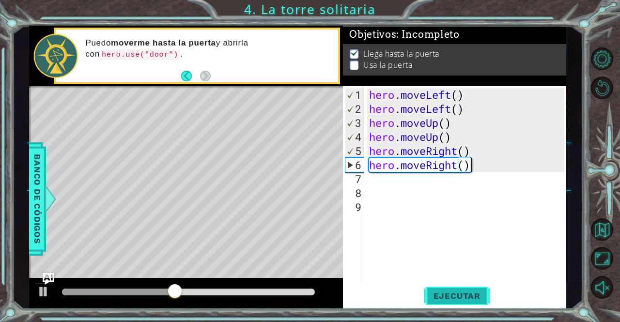
scroll to position [0, 0]
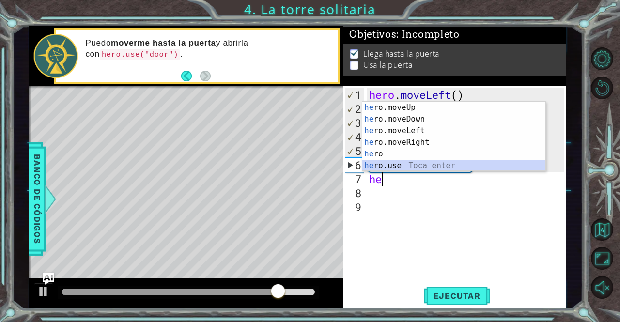
click at [431, 160] on div "he ro.moveUp Toca enter he ro.moveDown Toca enter he ro.moveLeft Toca enter he …" at bounding box center [454, 148] width 184 height 93
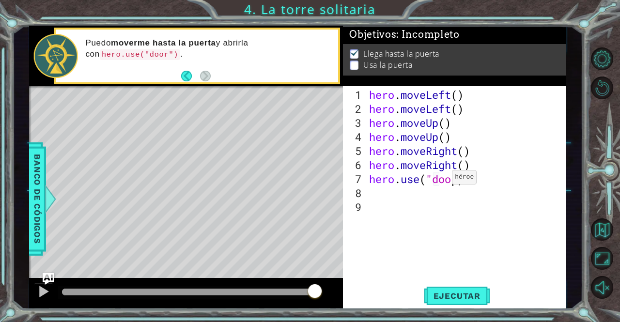
scroll to position [0, 4]
type textarea "hero.use("door")"
click at [466, 305] on button "Ejecutar" at bounding box center [457, 296] width 66 height 22
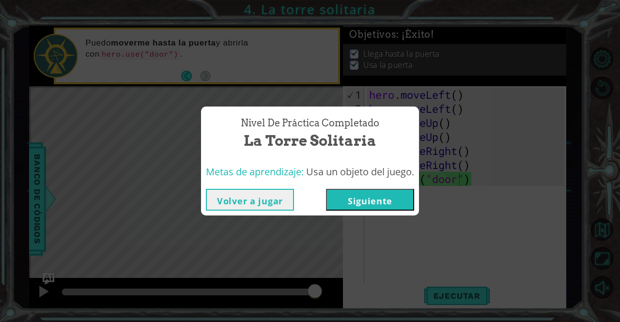
click at [372, 237] on div "Nivel de práctica Completado La torre solitaria Metas de aprendizaje: Usa un ob…" at bounding box center [310, 161] width 620 height 322
click at [279, 206] on button "Volver a jugar" at bounding box center [250, 200] width 88 height 22
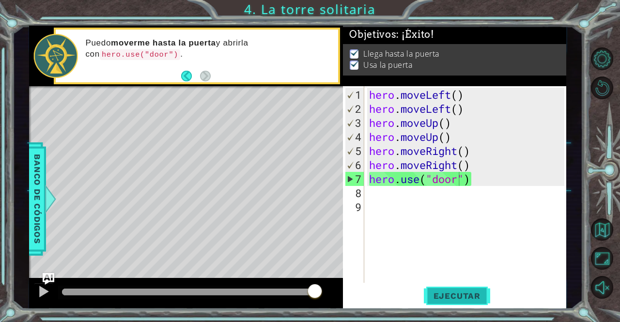
click at [448, 292] on span "Ejecutar" at bounding box center [457, 296] width 66 height 10
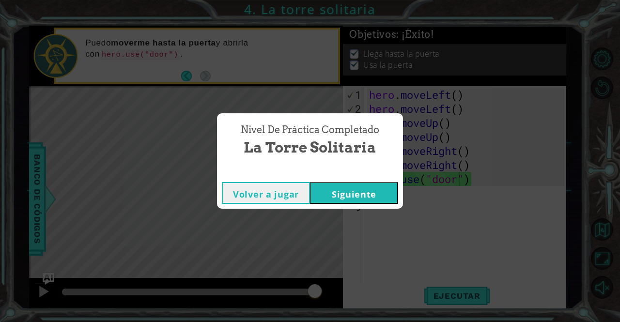
click at [343, 200] on button "Siguiente" at bounding box center [354, 193] width 88 height 22
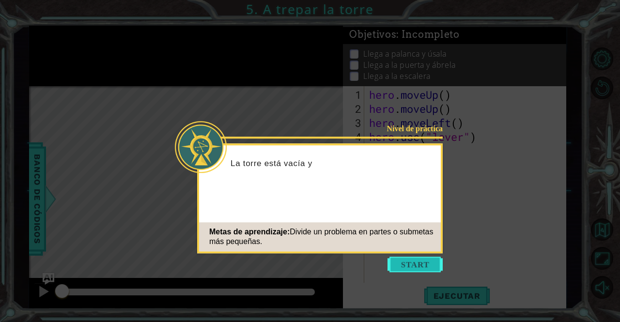
click at [412, 259] on button "Start" at bounding box center [415, 265] width 55 height 16
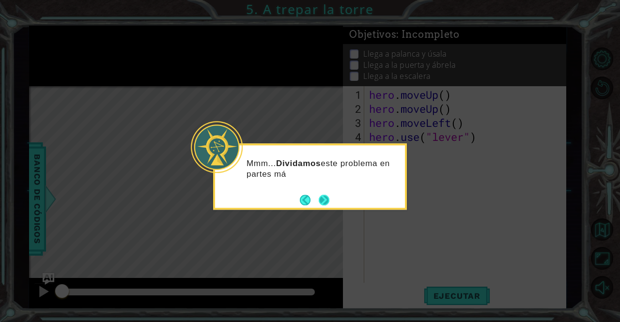
click at [322, 200] on button "Next" at bounding box center [324, 200] width 11 height 11
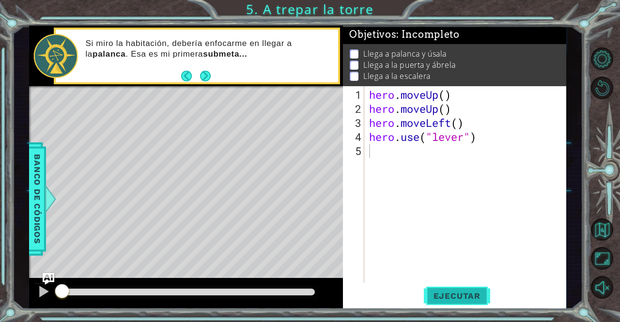
click at [456, 294] on span "Ejecutar" at bounding box center [457, 296] width 66 height 10
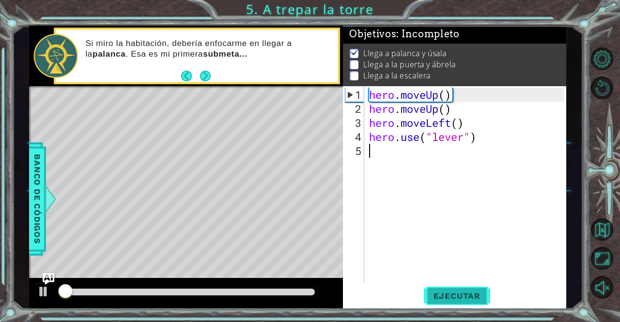
scroll to position [6, 0]
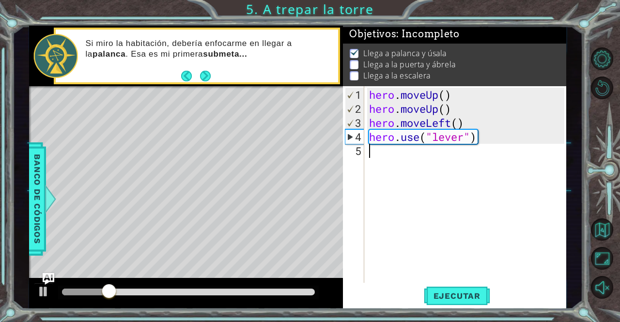
type textarea "h"
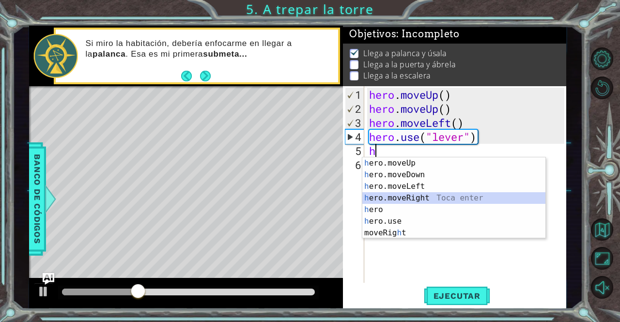
click at [450, 197] on div "h ero.moveUp Toca enter h ero.moveDown Toca enter h ero.moveLeft Toca enter h e…" at bounding box center [454, 209] width 184 height 105
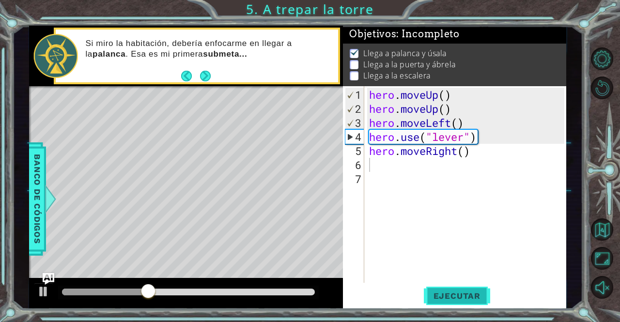
click at [450, 297] on span "Ejecutar" at bounding box center [457, 296] width 66 height 10
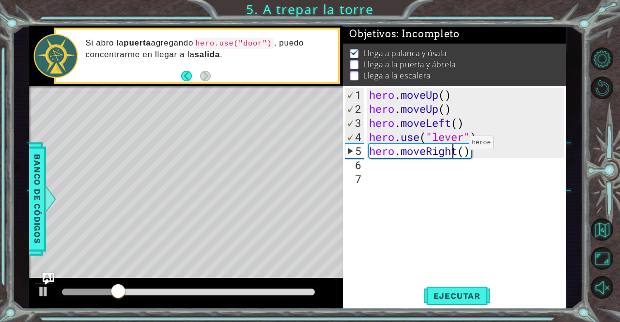
click at [454, 147] on div "hero . moveUp ( ) hero . moveUp ( ) hero . moveLeft ( ) hero . use ( "lever" ) …" at bounding box center [468, 200] width 202 height 225
click at [456, 150] on div "hero . moveUp ( ) hero . moveUp ( ) hero . moveLeft ( ) hero . use ( "lever" ) …" at bounding box center [468, 200] width 202 height 225
click at [456, 150] on div "hero . moveUp ( ) hero . moveUp ( ) hero . moveLeft ( ) hero . use ( "lever" ) …" at bounding box center [465, 184] width 197 height 197
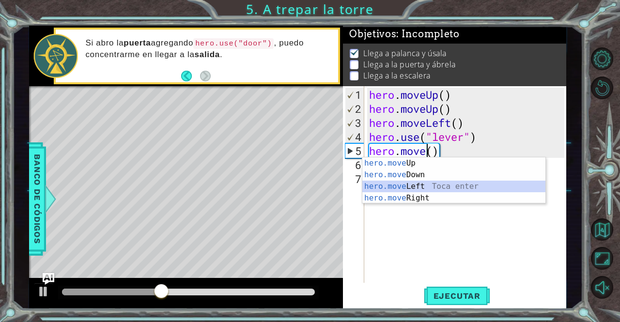
click at [437, 189] on div "hero.move Up Toca enter hero.move Down Toca enter hero.move Left Toca enter her…" at bounding box center [454, 192] width 184 height 70
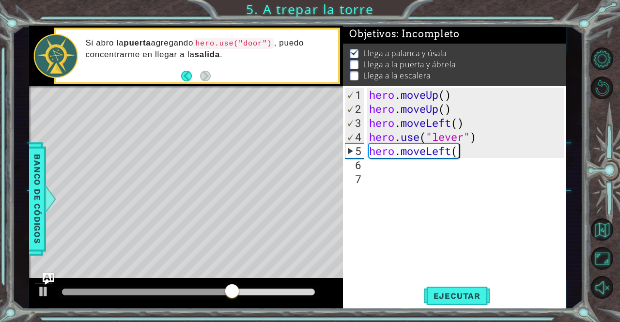
scroll to position [0, 4]
type textarea "hero.moveLeft()"
click at [462, 304] on button "Ejecutar" at bounding box center [457, 296] width 66 height 22
click at [397, 174] on div "hero . moveUp ( ) hero . moveUp ( ) hero . moveLeft ( ) hero . use ( "lever" ) …" at bounding box center [468, 200] width 202 height 225
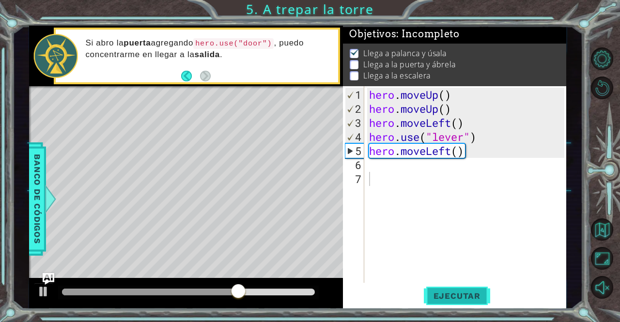
click at [462, 297] on span "Ejecutar" at bounding box center [457, 296] width 66 height 10
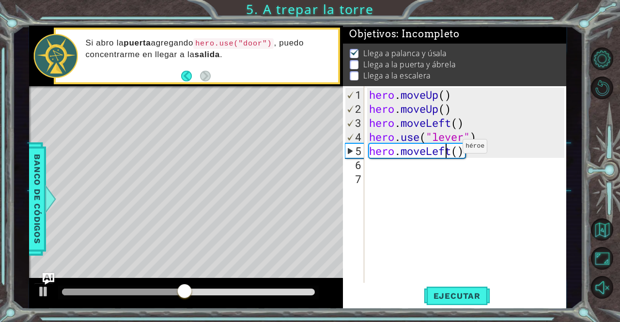
click at [448, 150] on div "hero . moveUp ( ) hero . moveUp ( ) hero . moveLeft ( ) hero . use ( "lever" ) …" at bounding box center [468, 200] width 202 height 225
click at [451, 151] on div "hero . moveUp ( ) hero . moveUp ( ) hero . moveLeft ( ) hero . use ( "lever" ) …" at bounding box center [468, 200] width 202 height 225
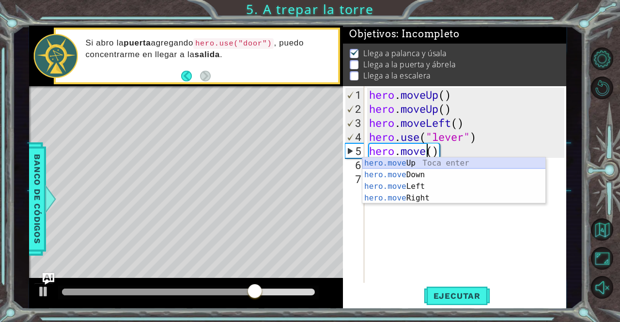
click at [434, 166] on div "hero.move Up Toca enter hero.move Down Toca enter hero.move Left Toca enter her…" at bounding box center [454, 192] width 184 height 70
type textarea "hero.moveUp"
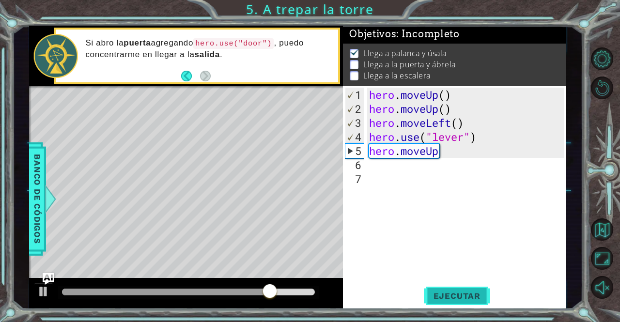
click at [465, 293] on span "Ejecutar" at bounding box center [457, 296] width 66 height 10
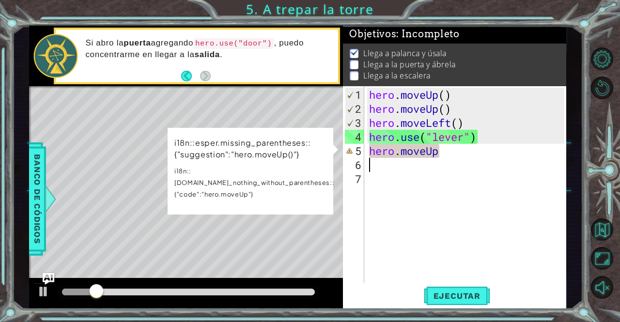
click at [446, 158] on div "hero . moveUp ( ) hero . moveUp ( ) hero . moveLeft ( ) hero . use ( "lever" ) …" at bounding box center [468, 200] width 202 height 225
click at [443, 153] on div "hero . moveUp ( ) hero . moveUp ( ) hero . moveLeft ( ) hero . use ( "lever" ) …" at bounding box center [468, 200] width 202 height 225
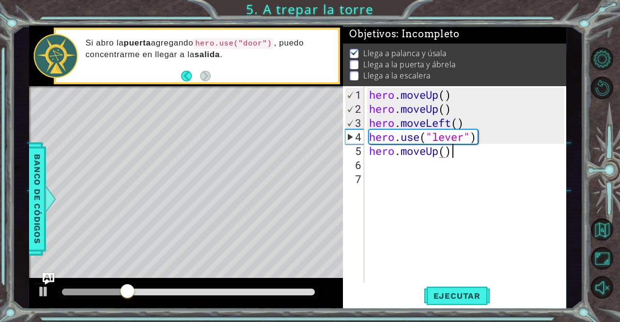
scroll to position [0, 3]
type textarea "hero.moveUp()"
click at [453, 304] on button "Ejecutar" at bounding box center [457, 296] width 66 height 22
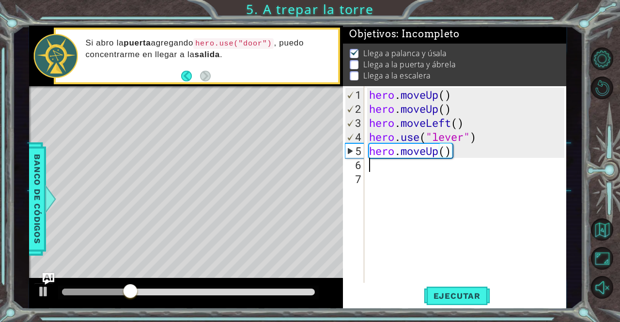
click at [438, 157] on div "hero . moveUp ( ) hero . moveUp ( ) hero . moveLeft ( ) hero . use ( "lever" ) …" at bounding box center [468, 200] width 202 height 225
click at [436, 152] on div "hero . moveUp ( ) hero . moveUp ( ) hero . moveLeft ( ) hero . use ( "lever" ) …" at bounding box center [468, 200] width 202 height 225
click at [438, 152] on div "hero . moveUp ( ) hero . moveUp ( ) hero . moveLeft ( ) hero . use ( "lever" ) …" at bounding box center [468, 200] width 202 height 225
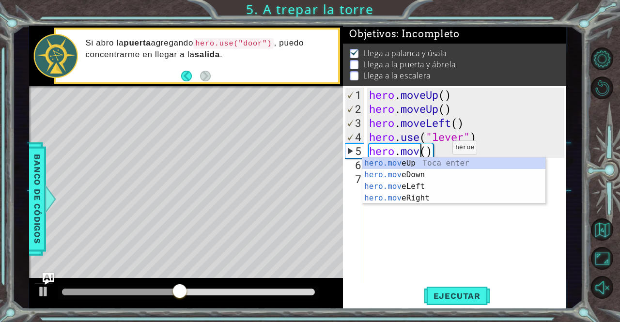
scroll to position [0, 2]
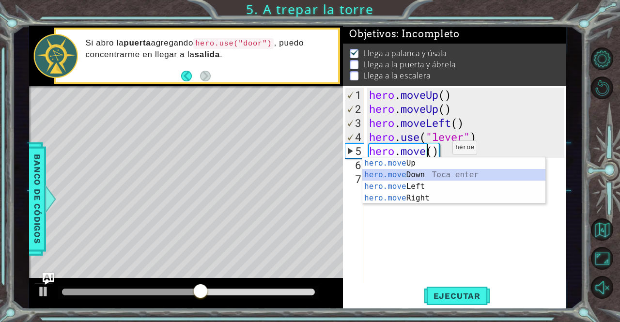
click at [423, 175] on div "hero.move Up Toca enter hero.move Down Toca enter hero.move Left Toca enter her…" at bounding box center [454, 192] width 184 height 70
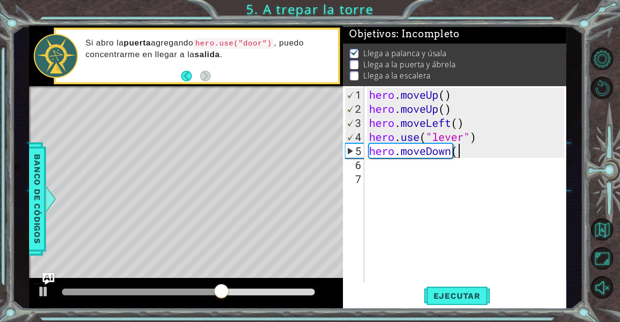
scroll to position [0, 4]
type textarea "hero.moveDown()"
click at [456, 293] on span "Ejecutar" at bounding box center [457, 296] width 66 height 10
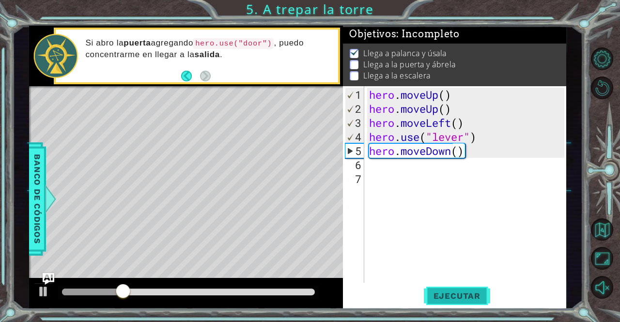
click at [456, 293] on span "Ejecutar" at bounding box center [457, 296] width 66 height 10
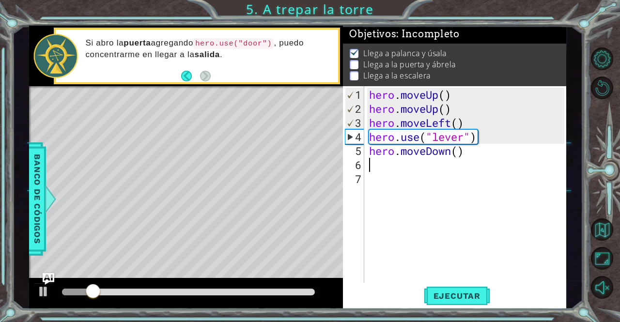
click at [368, 170] on div "hero . moveUp ( ) hero . moveUp ( ) hero . moveLeft ( ) hero . use ( "lever" ) …" at bounding box center [468, 200] width 202 height 225
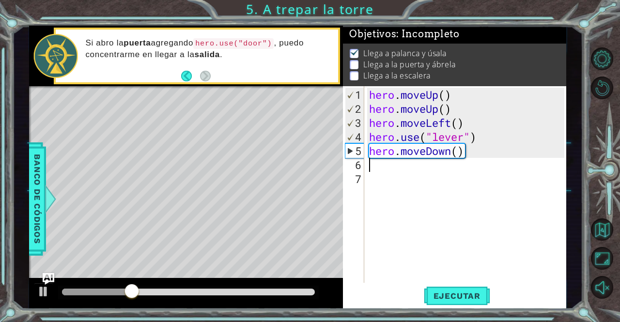
type textarea "h"
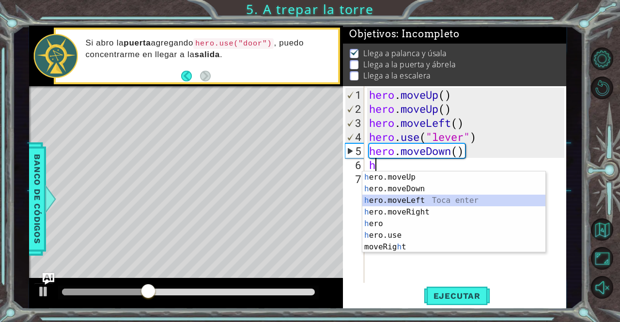
click at [427, 203] on div "h ero.moveUp Toca enter h ero.moveDown Toca enter h ero.moveLeft Toca enter h e…" at bounding box center [454, 224] width 184 height 105
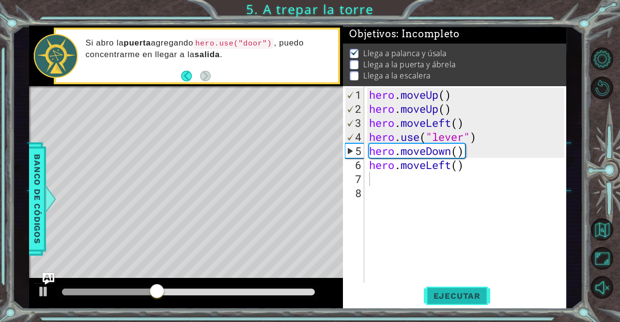
click at [455, 305] on button "Ejecutar" at bounding box center [457, 296] width 66 height 22
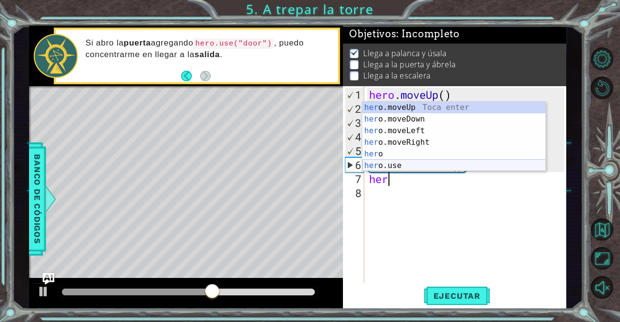
click at [395, 166] on div "her o.moveUp Toca enter her o.moveDown Toca enter her o.moveLeft Toca enter her…" at bounding box center [454, 148] width 184 height 93
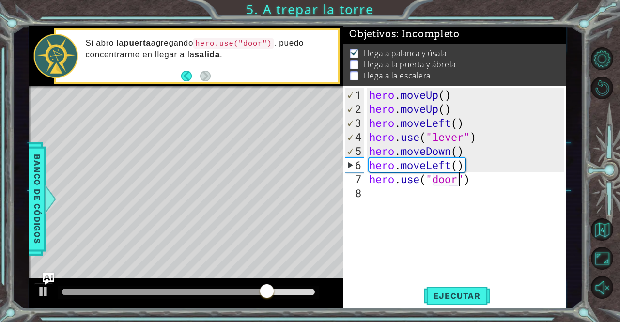
scroll to position [0, 4]
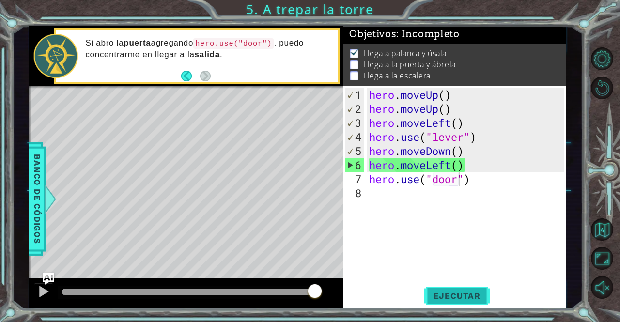
click at [452, 291] on button "Ejecutar" at bounding box center [457, 296] width 66 height 22
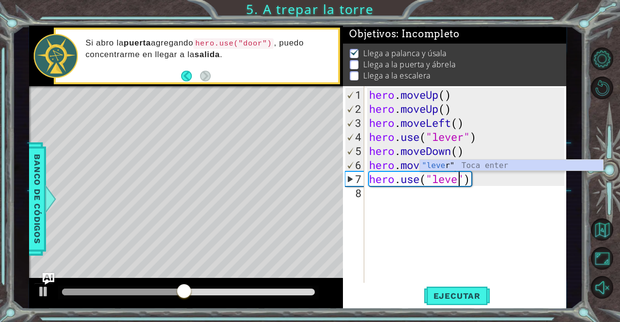
scroll to position [0, 4]
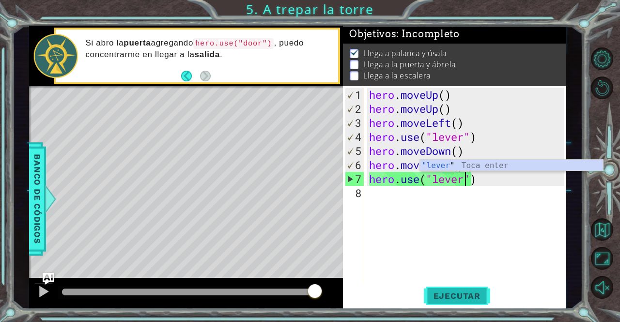
type textarea "hero.use("lever")"
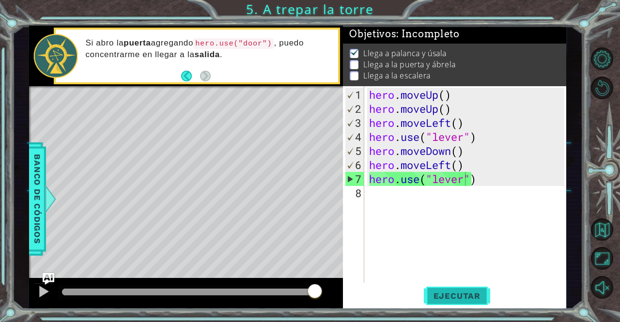
click at [453, 291] on button "Ejecutar" at bounding box center [457, 296] width 66 height 22
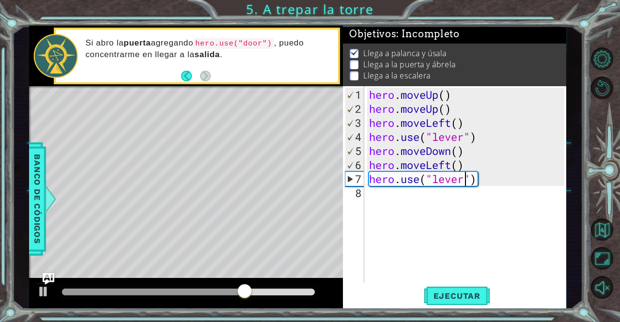
click at [422, 195] on div "hero . moveUp ( ) hero . moveUp ( ) hero . moveLeft ( ) hero . use ( "lever" ) …" at bounding box center [468, 200] width 202 height 225
click at [469, 183] on div "hero . moveUp ( ) hero . moveUp ( ) hero . moveLeft ( ) hero . use ( "lever" ) …" at bounding box center [468, 200] width 202 height 225
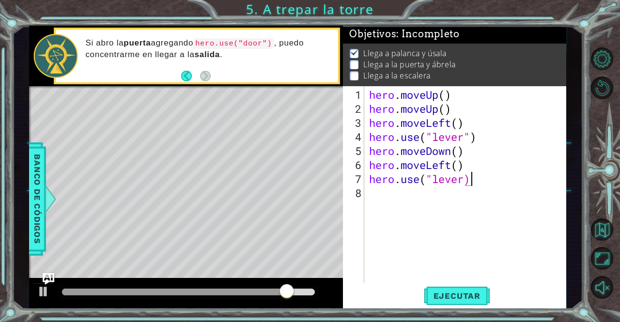
click at [491, 182] on div "hero . moveUp ( ) hero . moveUp ( ) hero . moveLeft ( ) hero . use ( "lever" ) …" at bounding box center [468, 200] width 202 height 225
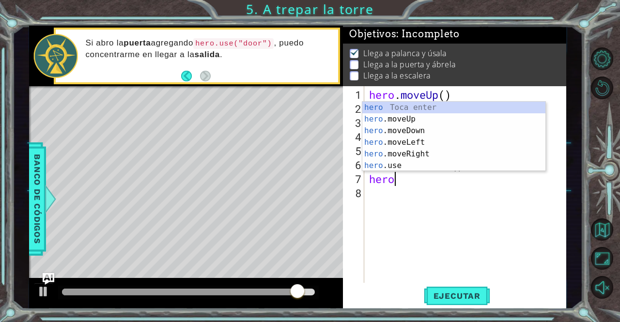
type textarea "h"
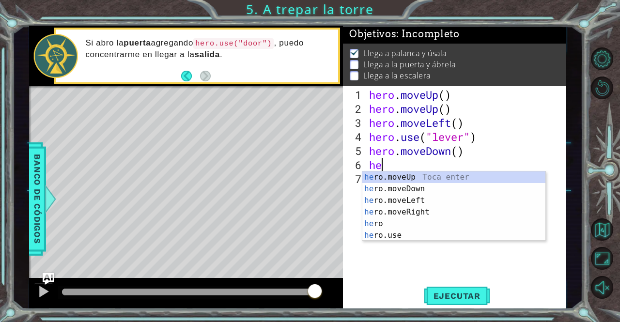
type textarea "h"
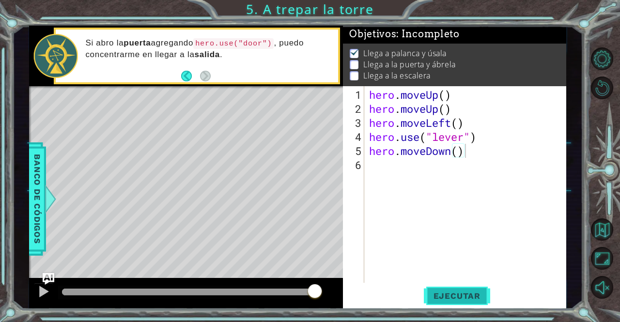
click at [461, 288] on button "Ejecutar" at bounding box center [457, 296] width 66 height 22
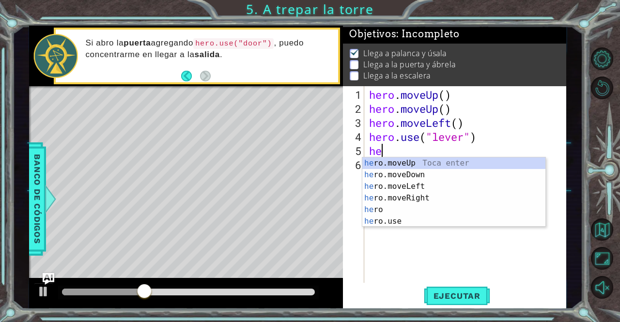
type textarea "h"
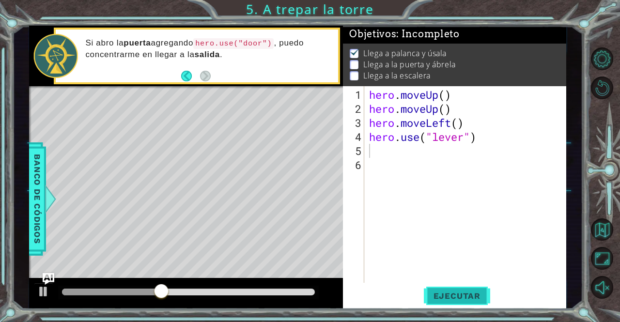
click at [459, 304] on button "Ejecutar" at bounding box center [457, 296] width 66 height 22
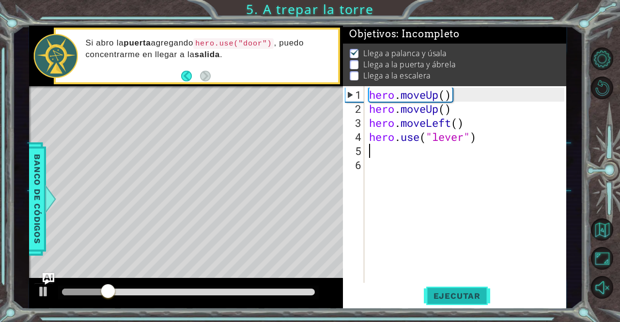
type textarea "h"
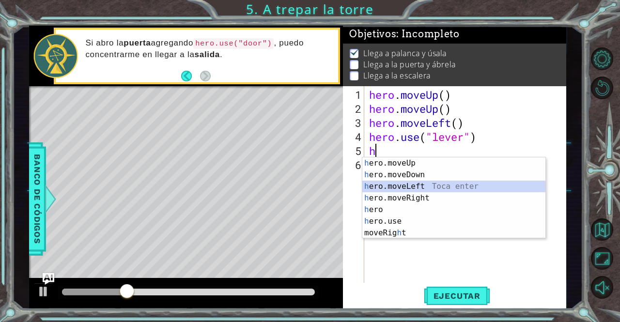
click at [432, 186] on div "h ero.moveUp Toca enter h ero.moveDown Toca enter h ero.moveLeft Toca enter h e…" at bounding box center [454, 209] width 184 height 105
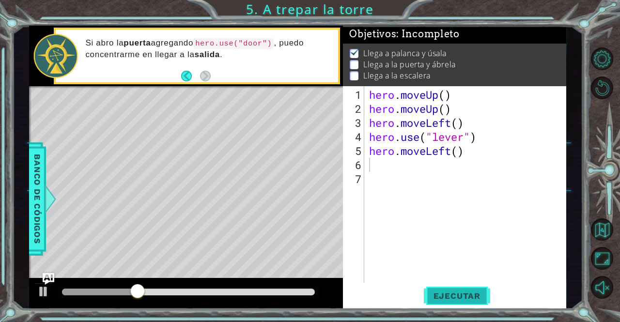
click at [448, 297] on span "Ejecutar" at bounding box center [457, 296] width 66 height 10
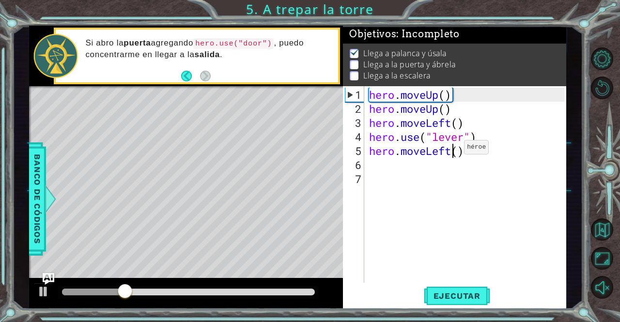
click at [450, 151] on div "hero . moveUp ( ) hero . moveUp ( ) hero . moveLeft ( ) hero . use ( "lever" ) …" at bounding box center [468, 200] width 202 height 225
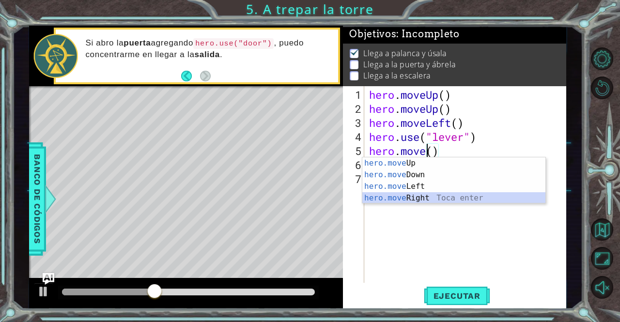
click at [435, 198] on div "hero.move Up Toca enter hero.move Down Toca enter hero.move Left Toca enter her…" at bounding box center [454, 192] width 184 height 70
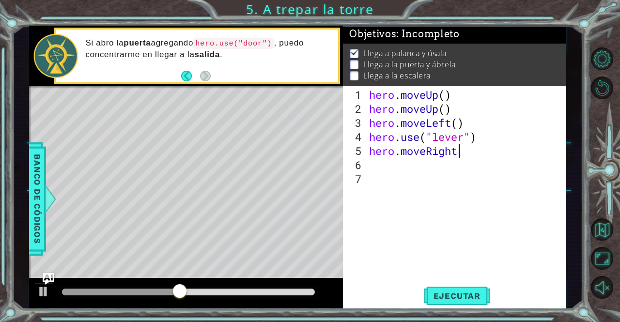
scroll to position [0, 4]
type textarea "hero.moveRight()"
click at [471, 298] on span "Ejecutar" at bounding box center [457, 296] width 66 height 10
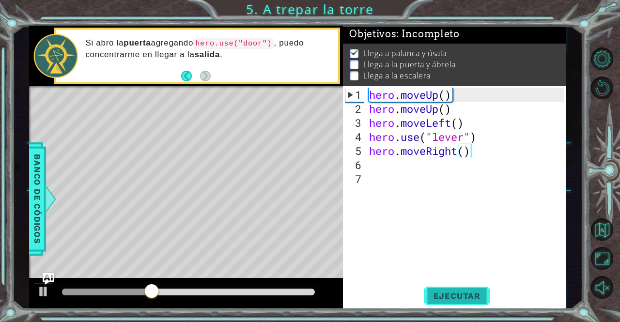
click at [471, 298] on span "Ejecutar" at bounding box center [457, 296] width 66 height 10
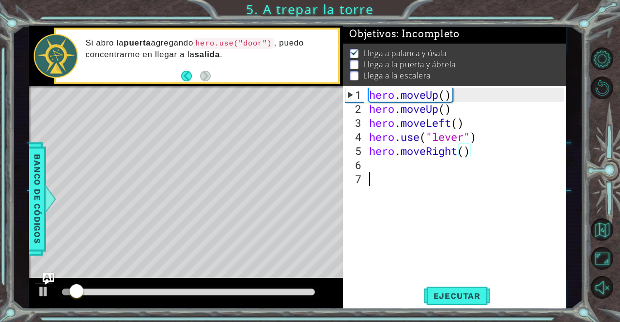
click at [413, 174] on div "hero . moveUp ( ) hero . moveUp ( ) hero . moveLeft ( ) hero . use ( "lever" ) …" at bounding box center [468, 200] width 202 height 225
click at [381, 166] on div "hero . moveUp ( ) hero . moveUp ( ) hero . moveLeft ( ) hero . use ( "lever" ) …" at bounding box center [468, 200] width 202 height 225
type textarea "h"
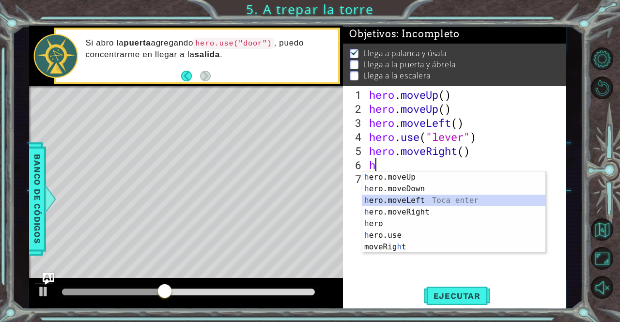
click at [435, 196] on div "h ero.moveUp Toca enter h ero.moveDown Toca enter h ero.moveLeft Toca enter h e…" at bounding box center [454, 224] width 184 height 105
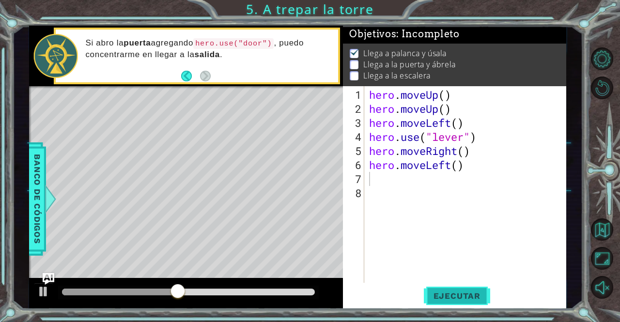
click at [449, 297] on span "Ejecutar" at bounding box center [457, 296] width 66 height 10
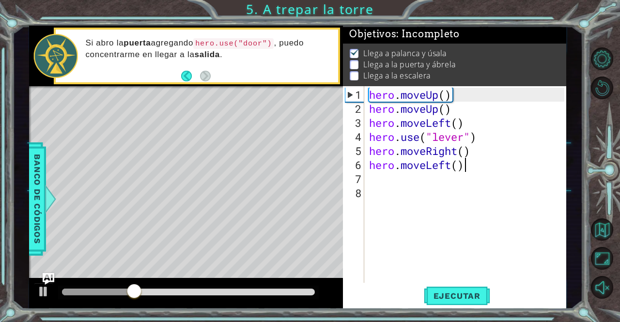
click at [469, 166] on div "hero . moveUp ( ) hero . moveUp ( ) hero . moveLeft ( ) hero . use ( "lever" ) …" at bounding box center [468, 200] width 202 height 225
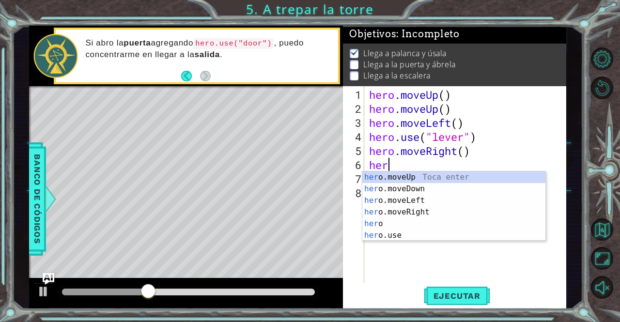
type textarea "h"
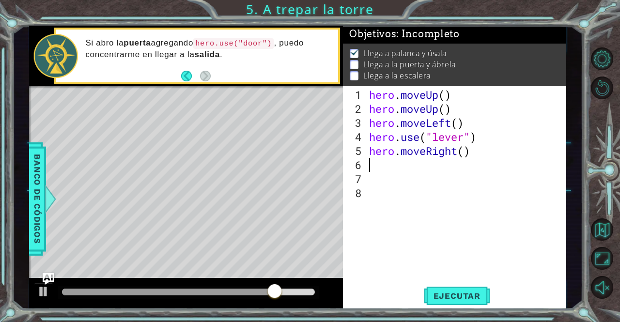
type textarea "h"
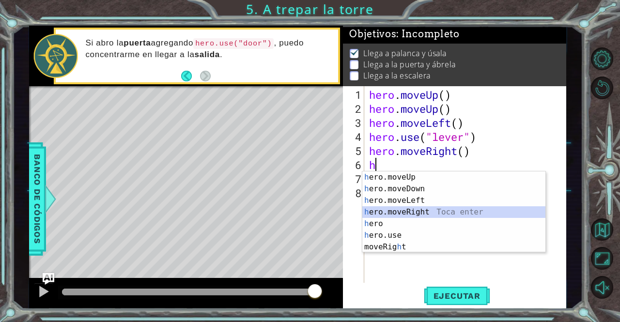
click at [434, 210] on div "h ero.moveUp Toca enter h ero.moveDown Toca enter h ero.moveLeft Toca enter h e…" at bounding box center [454, 224] width 184 height 105
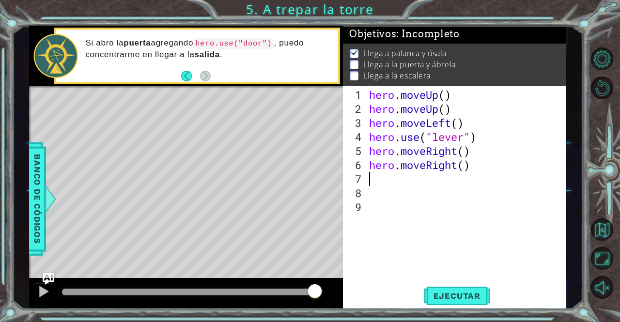
type textarea "h"
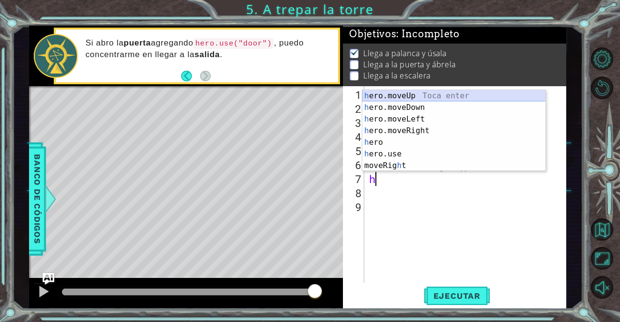
click at [423, 91] on div "h ero.moveUp Toca enter h ero.moveDown Toca enter h ero.moveLeft Toca enter h e…" at bounding box center [454, 142] width 184 height 105
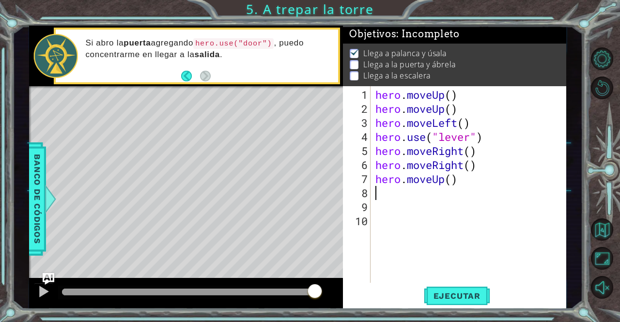
type textarea "h"
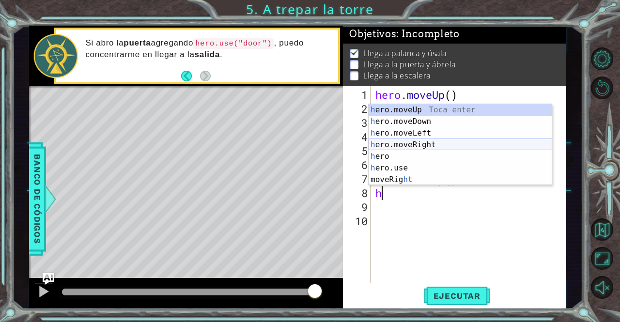
click at [413, 141] on div "h ero.moveUp Toca enter h ero.moveDown Toca enter h ero.moveLeft Toca enter h e…" at bounding box center [461, 156] width 184 height 105
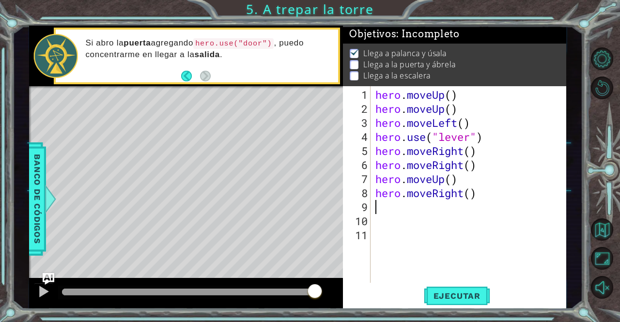
type textarea "h"
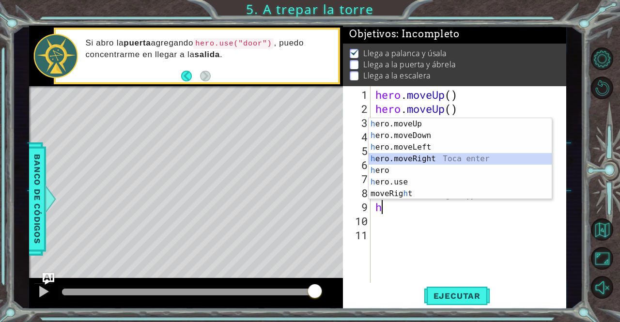
click at [413, 154] on div "h ero.moveUp Toca enter h ero.moveDown Toca enter h ero.moveLeft Toca enter h e…" at bounding box center [461, 170] width 184 height 105
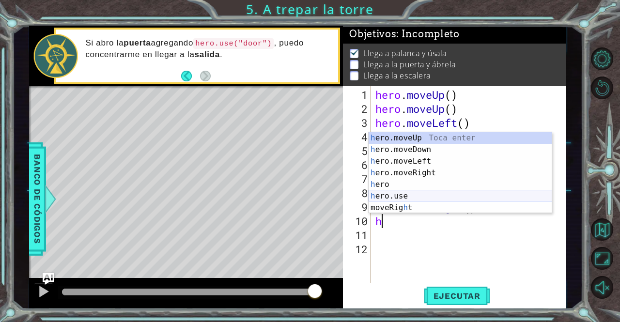
click at [407, 199] on div "h ero.moveUp Toca enter h ero.moveDown Toca enter h ero.moveLeft Toca enter h e…" at bounding box center [461, 184] width 184 height 105
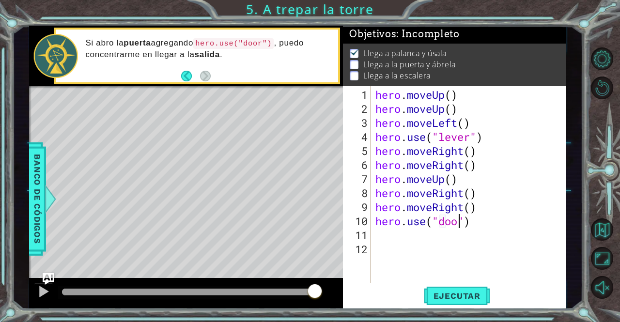
scroll to position [0, 4]
type textarea "hero.use("door")"
click at [428, 229] on div "hero . moveUp ( ) hero . moveUp ( ) hero . moveLeft ( ) hero . use ( "lever" ) …" at bounding box center [472, 200] width 196 height 225
type textarea "h"
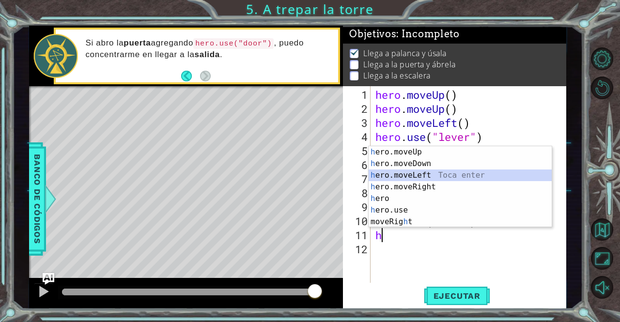
click at [431, 176] on div "h ero.moveUp Toca enter h ero.moveDown Toca enter h ero.moveLeft Toca enter h e…" at bounding box center [461, 198] width 184 height 105
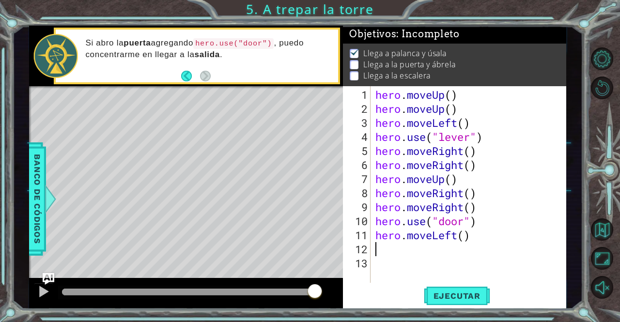
type textarea "h"
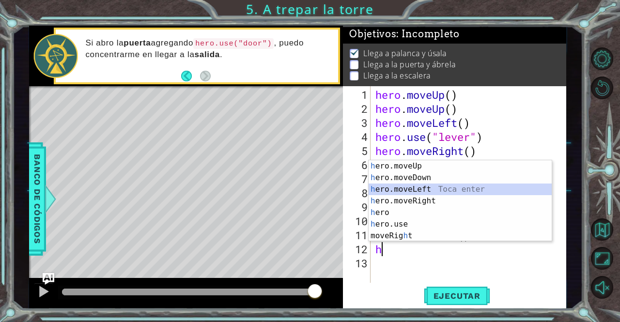
click at [421, 185] on div "h ero.moveUp Toca enter h ero.moveDown Toca enter h ero.moveLeft Toca enter h e…" at bounding box center [461, 212] width 184 height 105
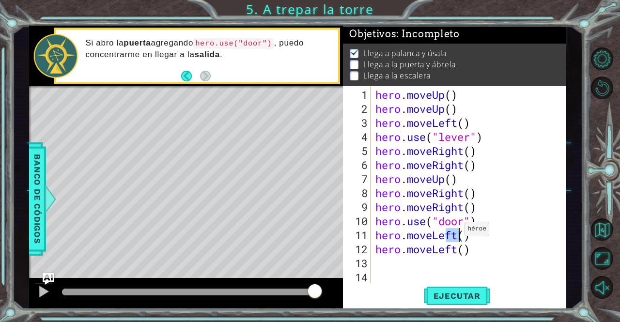
drag, startPoint x: 447, startPoint y: 232, endPoint x: 456, endPoint y: 233, distance: 9.7
click at [456, 233] on div "hero . moveUp ( ) hero . moveUp ( ) hero . moveLeft ( ) hero . use ( "lever" ) …" at bounding box center [472, 200] width 196 height 225
click at [456, 233] on div "hero . moveUp ( ) hero . moveUp ( ) hero . moveLeft ( ) hero . use ( "lever" ) …" at bounding box center [469, 184] width 191 height 197
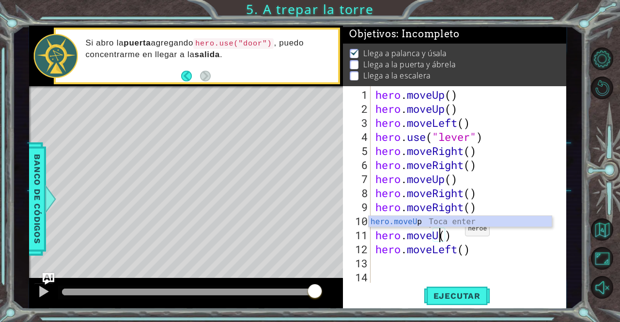
scroll to position [0, 3]
type textarea "hero.moveUp()"
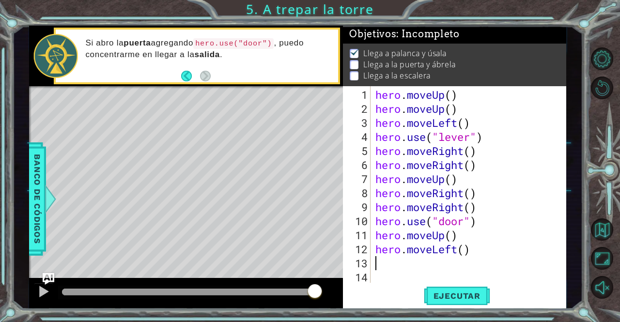
click at [477, 257] on div "hero . moveUp ( ) hero . moveUp ( ) hero . moveLeft ( ) hero . use ( "lever" ) …" at bounding box center [472, 200] width 196 height 225
click at [477, 253] on div "hero . moveUp ( ) hero . moveUp ( ) hero . moveLeft ( ) hero . use ( "lever" ) …" at bounding box center [472, 200] width 196 height 225
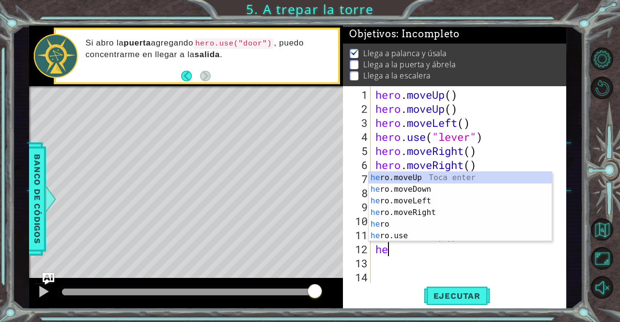
type textarea "h"
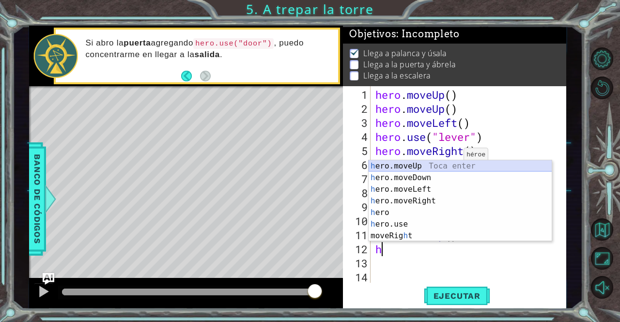
click at [456, 164] on div "h ero.moveUp Toca enter h ero.moveDown Toca enter h ero.moveLeft Toca enter h e…" at bounding box center [461, 212] width 184 height 105
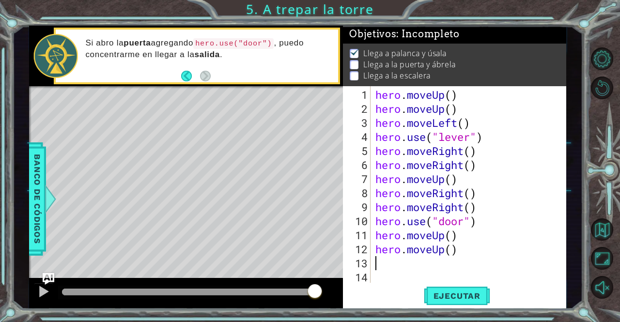
type textarea "h"
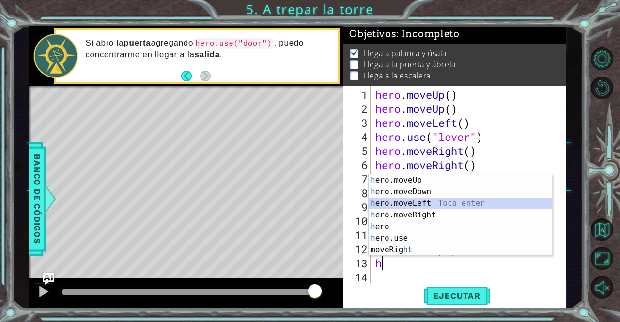
click at [433, 199] on div "h ero.moveUp Toca enter h ero.moveDown Toca enter h ero.moveLeft Toca enter h e…" at bounding box center [461, 226] width 184 height 105
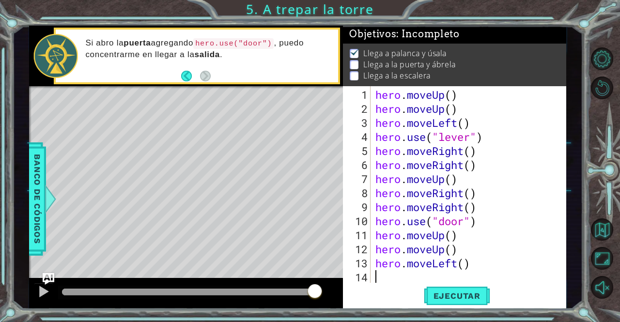
type textarea "h"
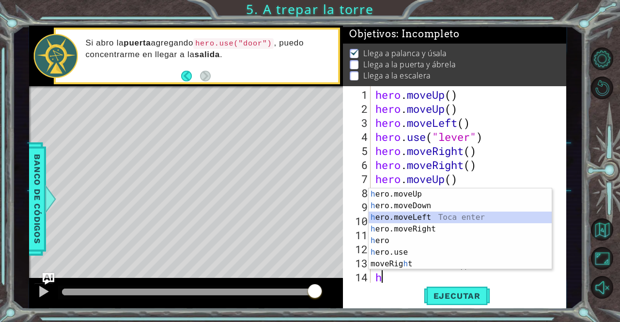
click at [438, 217] on div "h ero.moveUp Toca enter h ero.moveDown Toca enter h ero.moveLeft Toca enter h e…" at bounding box center [461, 240] width 184 height 105
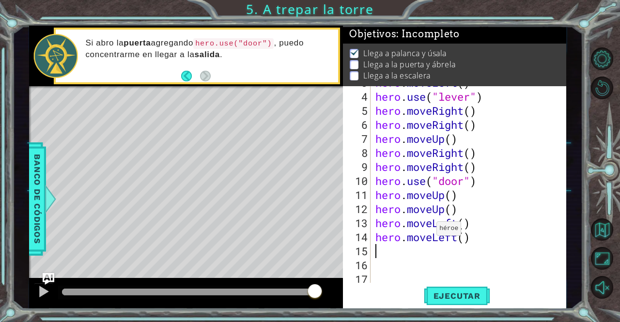
scroll to position [42, 0]
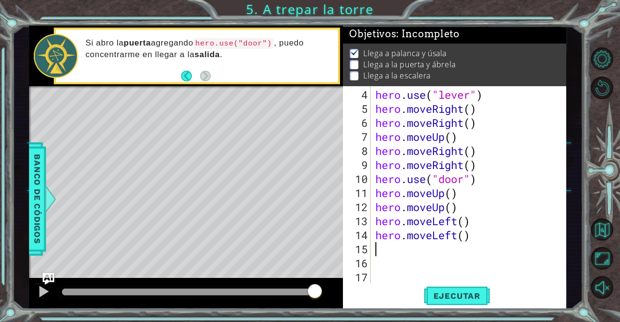
type textarea "h"
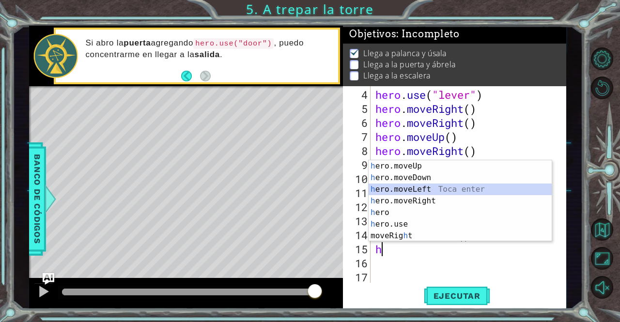
click at [437, 189] on div "h ero.moveUp Toca enter h ero.moveDown Toca enter h ero.moveLeft Toca enter h e…" at bounding box center [461, 212] width 184 height 105
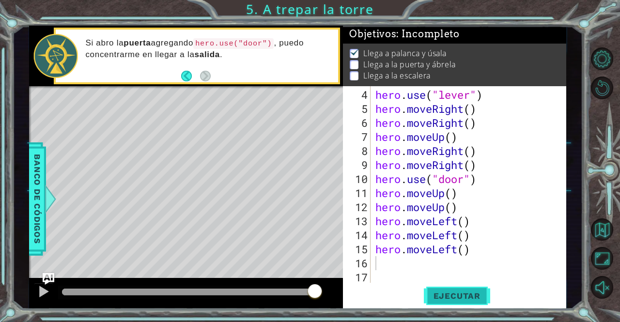
click at [450, 295] on span "Ejecutar" at bounding box center [457, 296] width 66 height 10
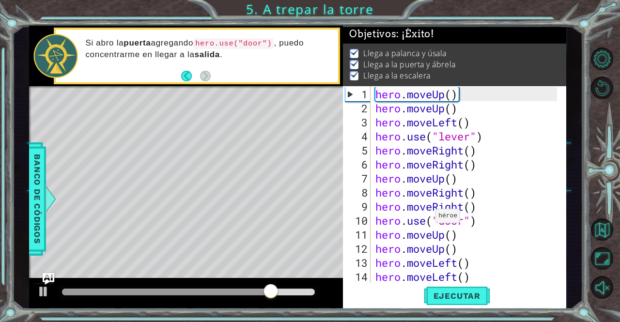
scroll to position [0, 0]
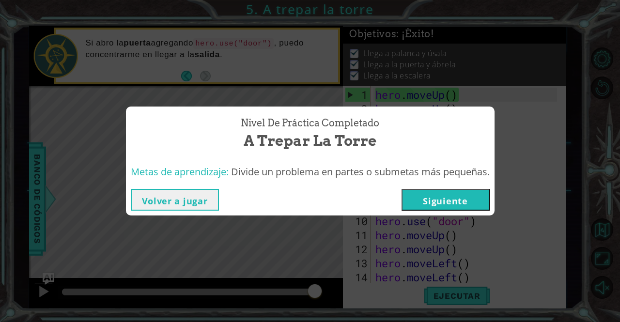
click at [195, 204] on button "Volver a jugar" at bounding box center [175, 200] width 88 height 22
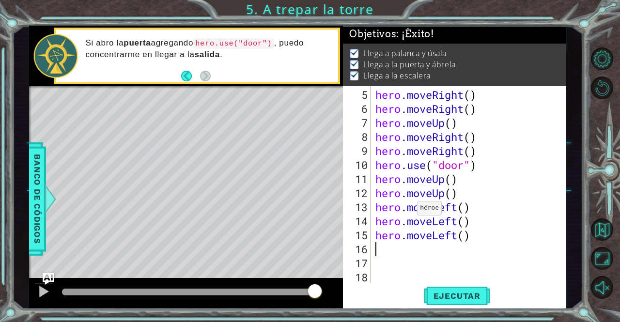
scroll to position [56, 0]
click at [457, 295] on span "Ejecutar" at bounding box center [457, 296] width 66 height 10
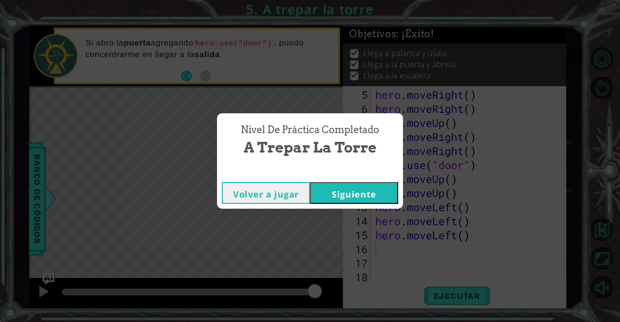
click at [395, 192] on button "Siguiente" at bounding box center [354, 193] width 88 height 22
